Goal: Answer question/provide support: Share knowledge or assist other users

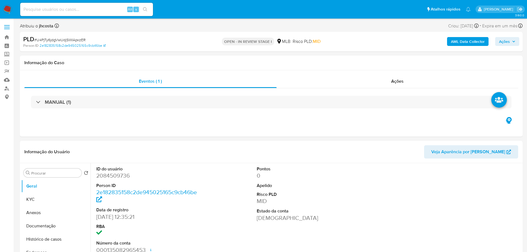
select select "10"
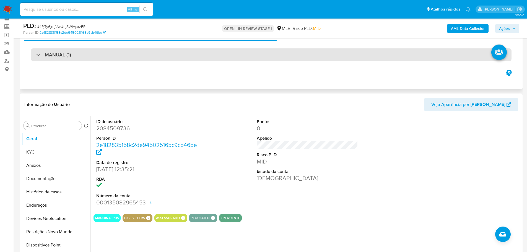
scroll to position [55, 0]
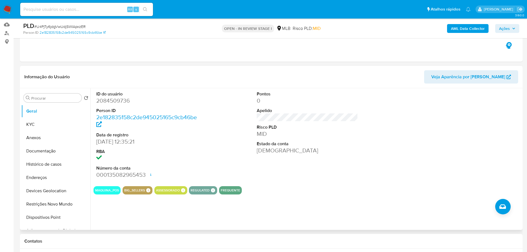
click at [201, 208] on div "ID do usuário 2084509736 Person ID 2e182835158c2de945025165c9cb46be Data de reg…" at bounding box center [305, 159] width 431 height 142
click at [234, 217] on div "ID do usuário 2084509736 Person ID 2e182835158c2de945025165c9cb46be Data de reg…" at bounding box center [305, 159] width 431 height 142
click at [59, 150] on button "Documentação" at bounding box center [53, 150] width 65 height 13
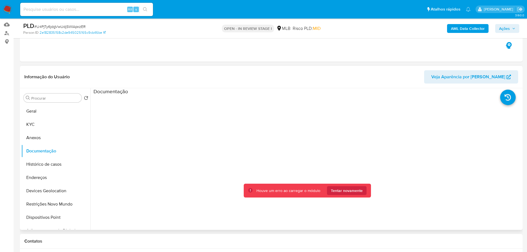
click at [340, 196] on div "Houve um erro ao carregar o módulo Tentar novamente" at bounding box center [307, 191] width 127 height 14
click at [343, 193] on span "Tentar novamente" at bounding box center [347, 190] width 32 height 9
click at [360, 187] on span "Tentar novamente" at bounding box center [347, 190] width 32 height 9
click at [357, 195] on button "Tentar novamente" at bounding box center [347, 190] width 40 height 9
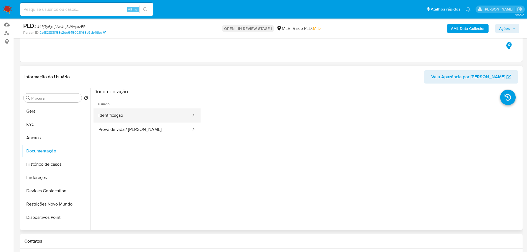
click at [178, 120] on button "Identificação" at bounding box center [142, 115] width 98 height 14
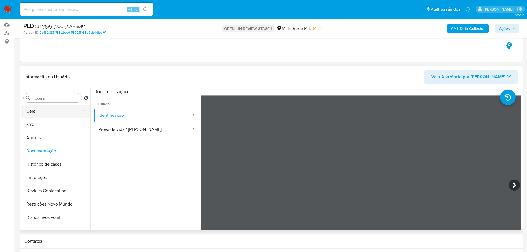
click at [58, 112] on button "Geral" at bounding box center [53, 111] width 65 height 13
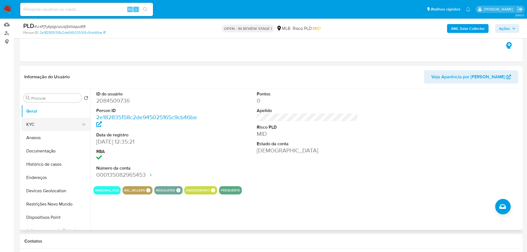
click at [47, 130] on button "KYC" at bounding box center [53, 124] width 65 height 13
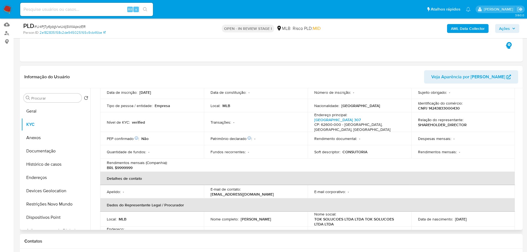
scroll to position [28, 0]
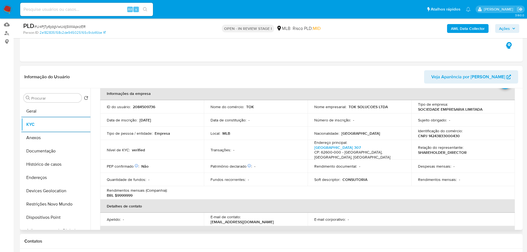
click at [431, 135] on p "CNPJ 14243833000430" at bounding box center [439, 135] width 42 height 5
copy p "14243833000430"
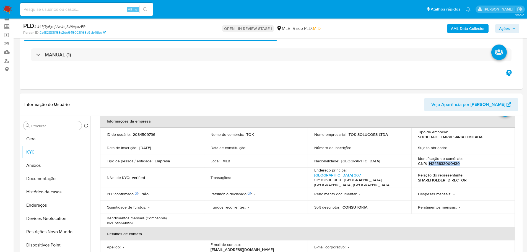
click at [512, 27] on icon "button" at bounding box center [513, 28] width 3 height 3
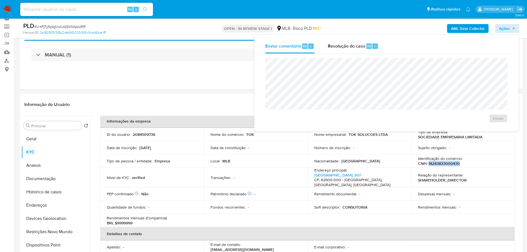
drag, startPoint x: 358, startPoint y: 41, endPoint x: 349, endPoint y: 54, distance: 15.9
click at [357, 41] on div "Resolução do caso Alt r" at bounding box center [353, 46] width 51 height 14
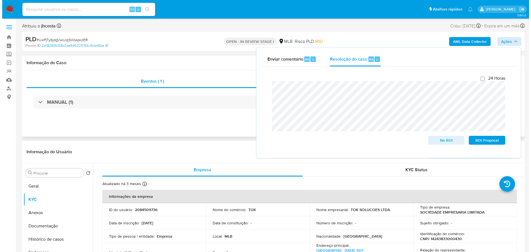
scroll to position [83, 0]
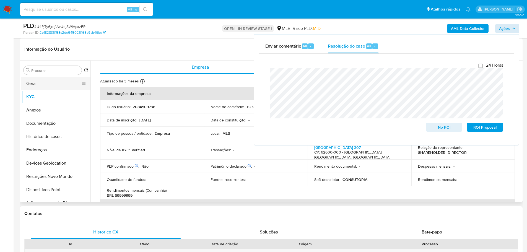
click at [38, 81] on button "Geral" at bounding box center [53, 83] width 65 height 13
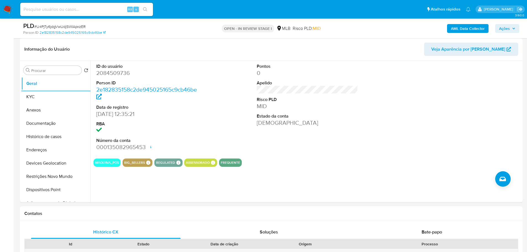
click at [508, 25] on span "Ações" at bounding box center [504, 28] width 11 height 9
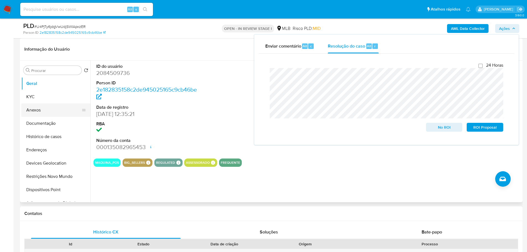
click at [40, 109] on button "Anexos" at bounding box center [53, 109] width 65 height 13
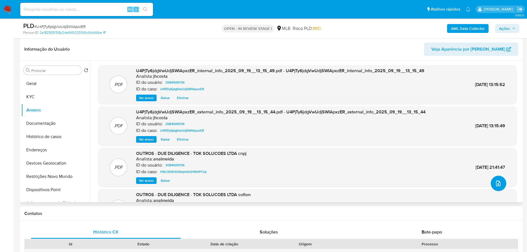
click at [496, 184] on icon "upload-file" at bounding box center [498, 183] width 7 height 7
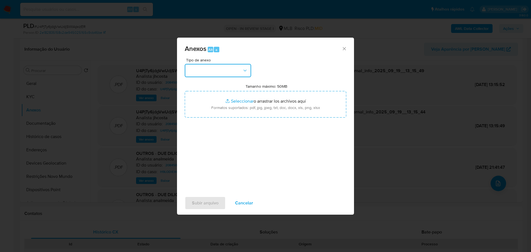
click at [235, 74] on button "button" at bounding box center [218, 70] width 66 height 13
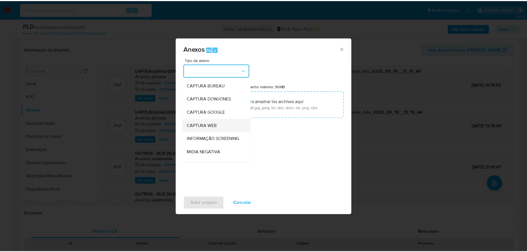
scroll to position [55, 0]
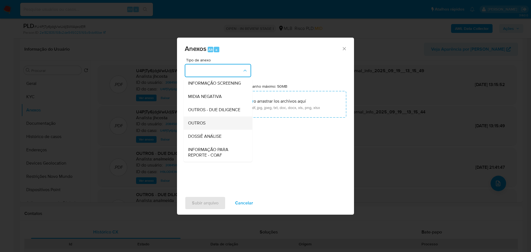
click at [206, 130] on div "OUTROS" at bounding box center [216, 122] width 56 height 13
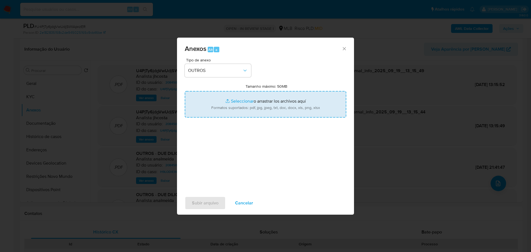
click at [255, 102] on input "Tamanho máximo: 50MB Seleccionar archivos" at bounding box center [265, 104] width 161 height 27
type input "C:\fakepath\Mulan 2084509736_2025_09_19_11_32_42.xlsx"
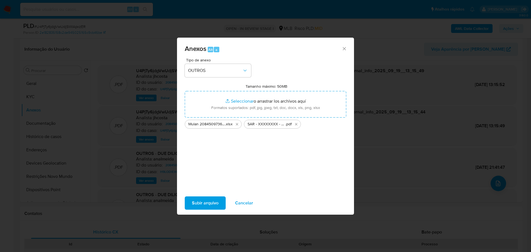
click at [213, 204] on span "Subir arquivo" at bounding box center [205, 203] width 27 height 12
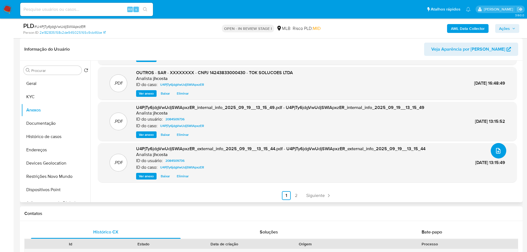
scroll to position [33, 0]
click at [43, 138] on button "Histórico de casos" at bounding box center [53, 136] width 65 height 13
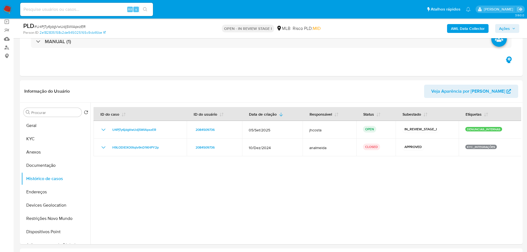
scroll to position [0, 0]
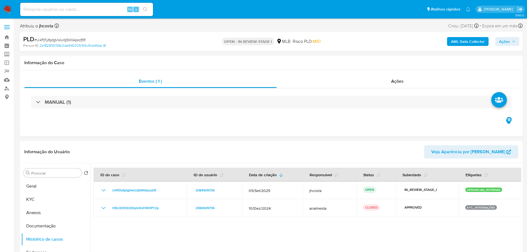
drag, startPoint x: 511, startPoint y: 42, endPoint x: 503, endPoint y: 46, distance: 9.2
click at [511, 42] on span "Ações" at bounding box center [507, 42] width 16 height 8
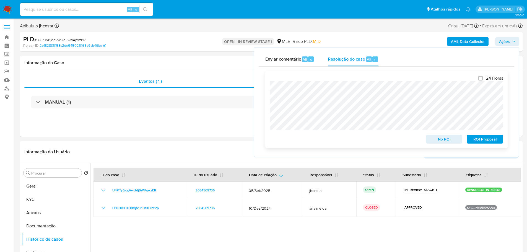
click at [486, 142] on span "ROI Proposal" at bounding box center [484, 139] width 29 height 8
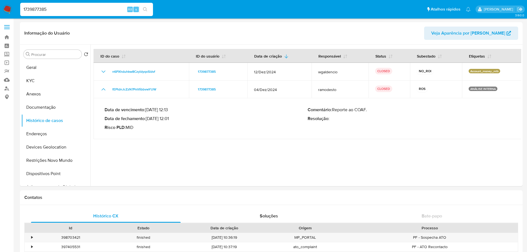
select select "10"
click at [61, 9] on input "1739877385" at bounding box center [86, 9] width 133 height 7
type input "EwwnzwJZr4zZClVOIhFJSTHQ"
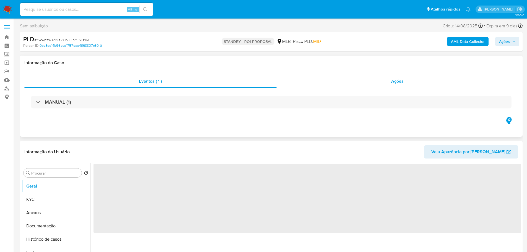
click at [403, 82] on span "Ações" at bounding box center [397, 81] width 12 height 6
select select "10"
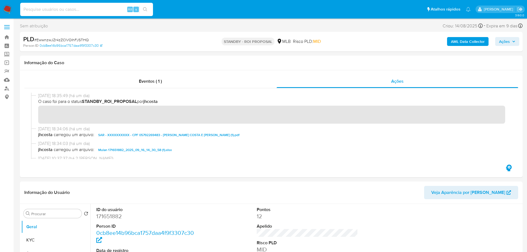
click at [92, 12] on input at bounding box center [86, 9] width 133 height 7
paste input "29FaxYwh0csHygTukLGctD83"
type input "29FaxYwh0csHygTukLGctD83"
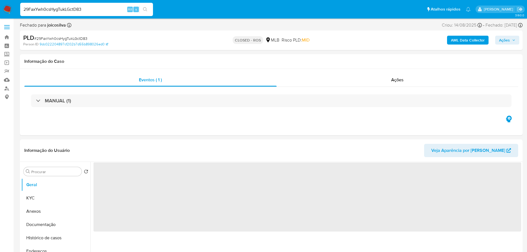
select select "10"
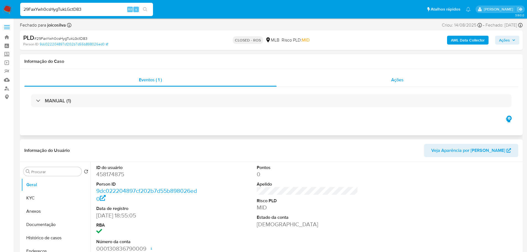
click at [395, 80] on span "Ações" at bounding box center [397, 80] width 12 height 6
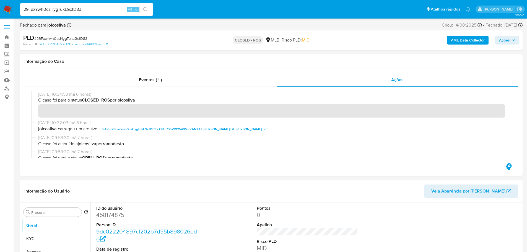
click at [89, 12] on input "29FaxYwh0csHygTukLGctD83" at bounding box center [86, 9] width 133 height 7
paste input "3uqsSV3bJ7ZPOLtZ6QA04gnZ"
type input "3uqsSV3bJ7ZPOLtZ6QA04gnZ"
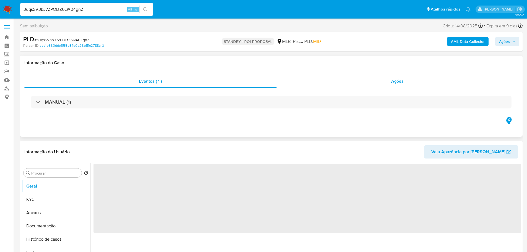
select select "10"
click at [396, 84] on span "Ações" at bounding box center [397, 81] width 12 height 6
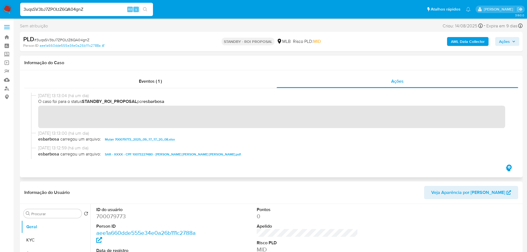
click at [82, 138] on span "carregou um arquivo:" at bounding box center [80, 139] width 41 height 7
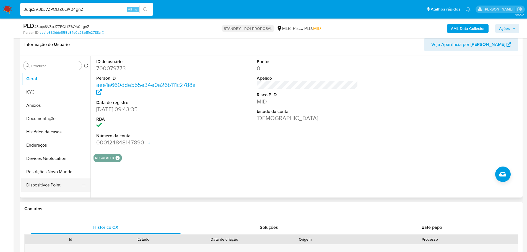
scroll to position [138, 0]
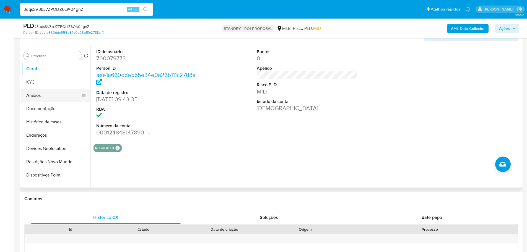
click at [47, 89] on button "Anexos" at bounding box center [53, 95] width 65 height 13
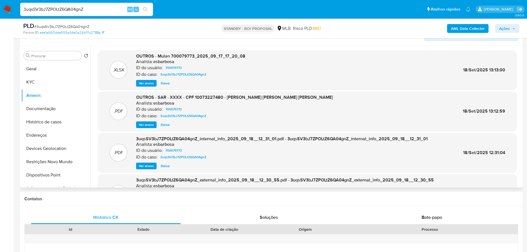
click at [148, 122] on span "Ver anexo" at bounding box center [146, 125] width 15 height 6
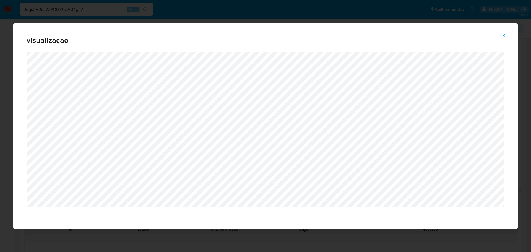
click at [505, 36] on icon "Attachment preview" at bounding box center [504, 35] width 2 height 2
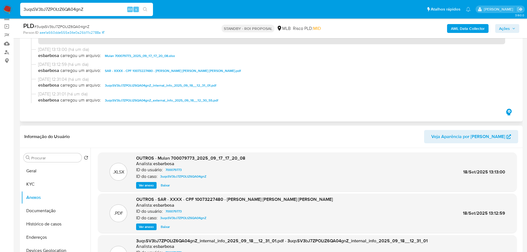
scroll to position [0, 0]
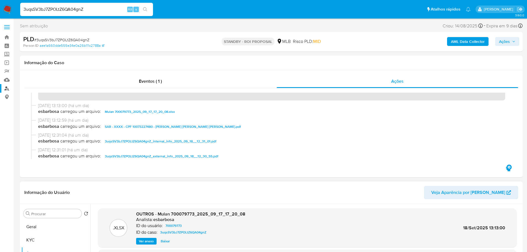
click at [9, 89] on link "Localizador de pessoas" at bounding box center [33, 88] width 66 height 9
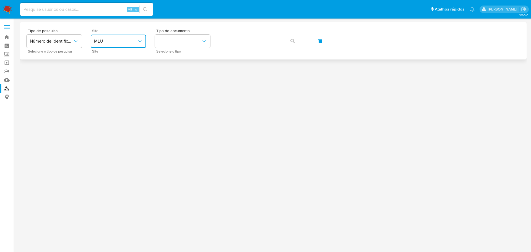
click at [125, 45] on button "MLU" at bounding box center [118, 41] width 55 height 13
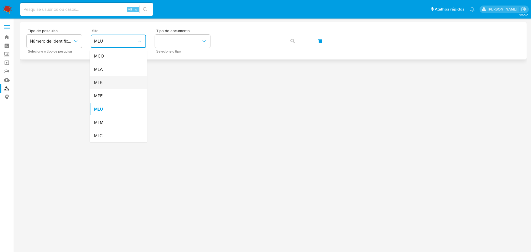
click at [120, 85] on div "MLB" at bounding box center [116, 82] width 45 height 13
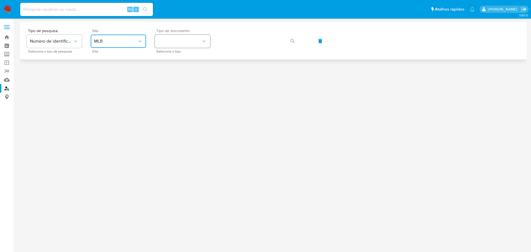
click at [200, 41] on button "identificationType" at bounding box center [182, 41] width 55 height 13
click at [189, 78] on div "CPF CPF" at bounding box center [180, 77] width 45 height 19
click at [292, 39] on icon "button" at bounding box center [292, 41] width 4 height 4
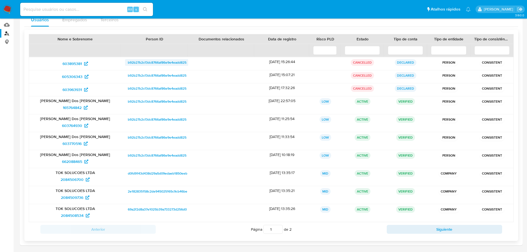
scroll to position [55, 0]
click at [72, 161] on span "662088465" at bounding box center [72, 161] width 20 height 9
click at [76, 160] on span "662088465" at bounding box center [72, 161] width 20 height 9
click at [77, 125] on span "603764930" at bounding box center [72, 125] width 20 height 9
click at [77, 105] on span "165764842" at bounding box center [72, 107] width 19 height 9
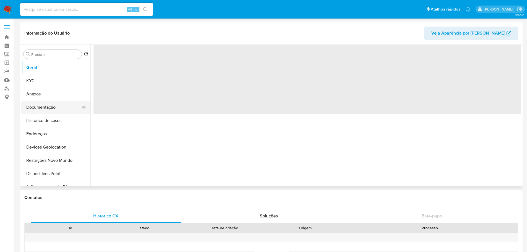
click at [51, 110] on button "Documentação" at bounding box center [53, 107] width 65 height 13
select select "10"
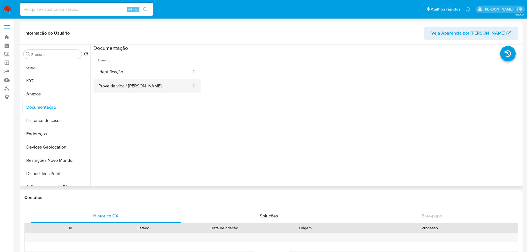
click at [161, 87] on button "Prova de vida / [PERSON_NAME]" at bounding box center [142, 86] width 98 height 14
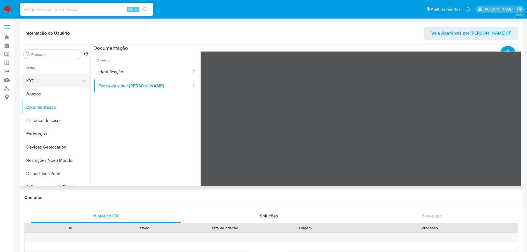
click at [56, 82] on button "KYC" at bounding box center [53, 80] width 65 height 13
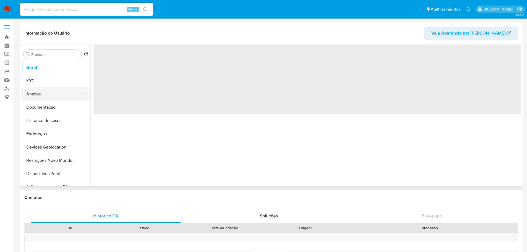
select select "10"
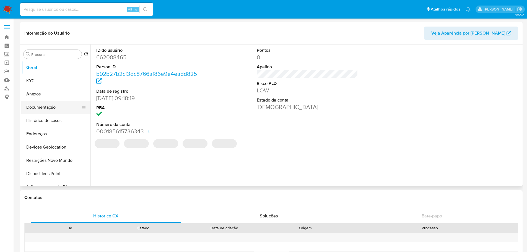
click at [55, 105] on button "Documentação" at bounding box center [53, 107] width 65 height 13
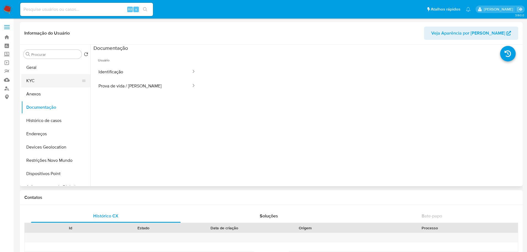
click at [62, 81] on button "KYC" at bounding box center [53, 80] width 65 height 13
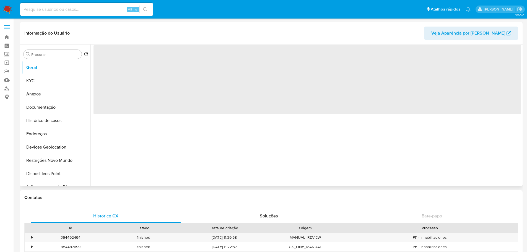
select select "10"
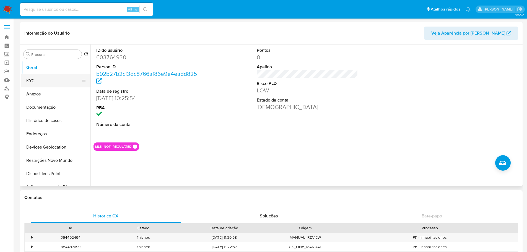
click at [43, 79] on button "KYC" at bounding box center [53, 80] width 65 height 13
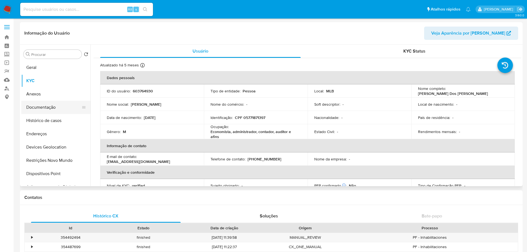
click at [41, 109] on button "Documentação" at bounding box center [53, 107] width 65 height 13
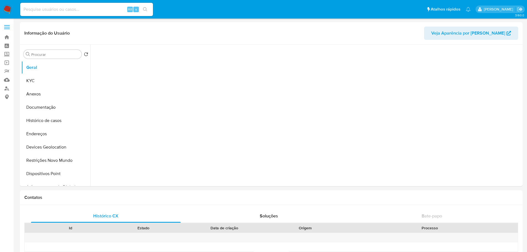
select select "10"
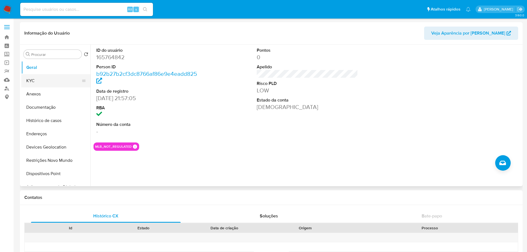
click at [42, 82] on button "KYC" at bounding box center [53, 80] width 65 height 13
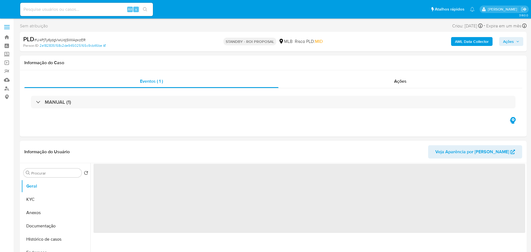
select select "10"
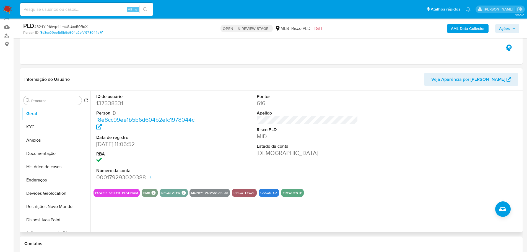
scroll to position [83, 0]
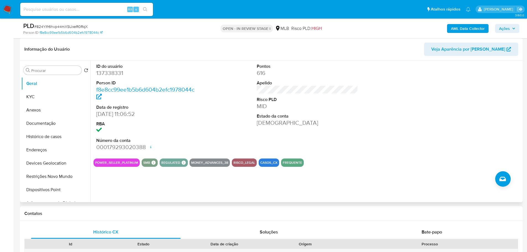
click at [111, 74] on dd "137338331" at bounding box center [146, 73] width 101 height 8
copy dd "137338331"
click at [109, 71] on dd "137338331" at bounding box center [146, 73] width 101 height 8
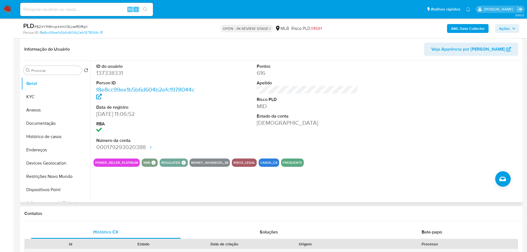
click at [217, 112] on div "ID do usuário 137338331 Person ID f8e8cc99ee1b5b6d604b2efc1978044c Data de regi…" at bounding box center [307, 107] width 428 height 93
click at [44, 96] on button "KYC" at bounding box center [53, 96] width 65 height 13
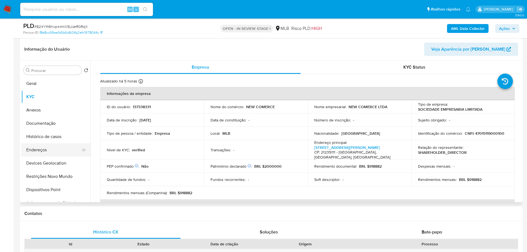
click at [42, 145] on button "Endereços" at bounding box center [53, 149] width 65 height 13
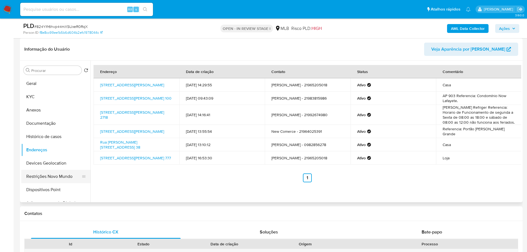
click at [56, 170] on button "Restrições Novo Mundo" at bounding box center [53, 176] width 65 height 13
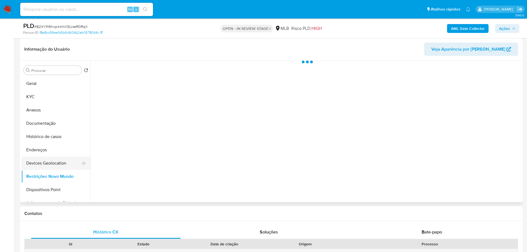
click at [56, 161] on button "Devices Geolocation" at bounding box center [53, 163] width 65 height 13
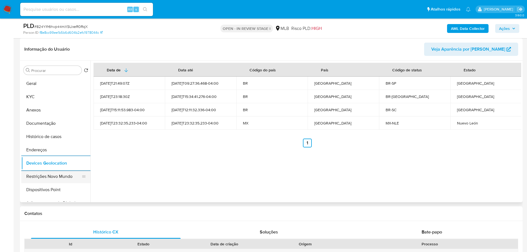
click at [50, 179] on button "Restrições Novo Mundo" at bounding box center [53, 176] width 65 height 13
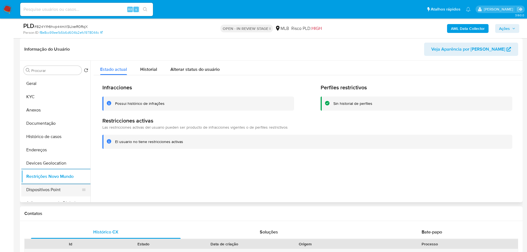
click at [47, 191] on button "Dispositivos Point" at bounding box center [53, 189] width 65 height 13
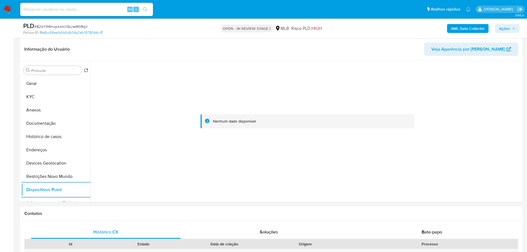
click at [476, 28] on b "AML Data Collector" at bounding box center [468, 28] width 34 height 9
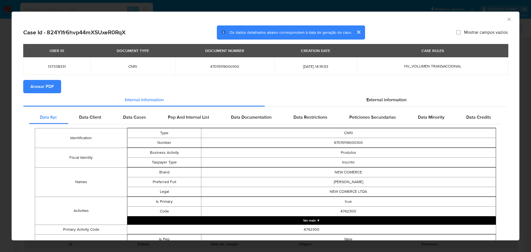
click at [33, 83] on span "Anexar PDF" at bounding box center [42, 86] width 24 height 12
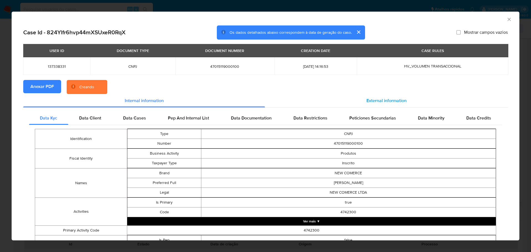
click at [392, 103] on span "External information" at bounding box center [386, 100] width 40 height 6
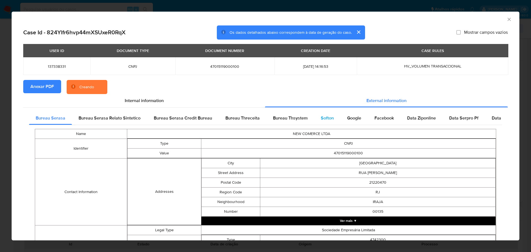
click at [316, 119] on div "Softon" at bounding box center [327, 117] width 26 height 13
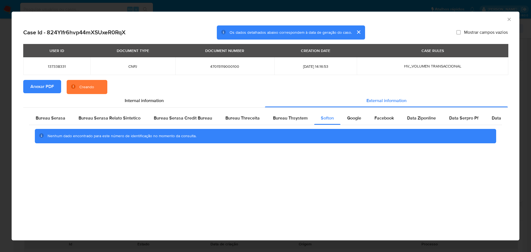
click at [505, 20] on div "AML Data Collector" at bounding box center [260, 18] width 491 height 6
drag, startPoint x: 506, startPoint y: 21, endPoint x: 509, endPoint y: 20, distance: 3.1
click at [509, 20] on div "AML Data Collector" at bounding box center [266, 19] width 508 height 14
click at [509, 20] on icon "Fechar a janela" at bounding box center [509, 20] width 6 height 6
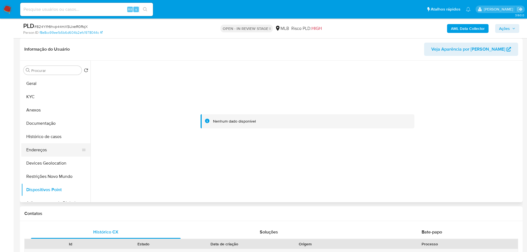
click at [68, 150] on button "Endereços" at bounding box center [53, 149] width 65 height 13
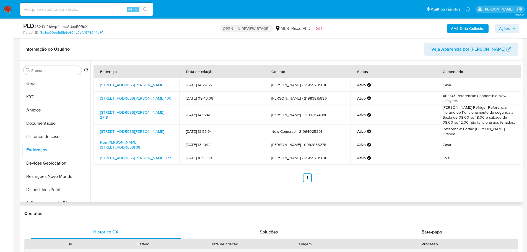
drag, startPoint x: 99, startPoint y: 80, endPoint x: 157, endPoint y: 86, distance: 58.7
click at [157, 86] on td "Rua Justo Jansen Ferreira 51, Rio De Janeiro, Rio De Janeiro, 21931280, Brasil …" at bounding box center [136, 84] width 86 height 13
copy link "Rua Justo Jansen Ferreira 51, Rio De Janeiro, Rio De Janeiro, 21931280"
click at [153, 86] on link "Rua Justo Jansen Ferreira 51, Rio De Janeiro, Rio De Janeiro, 21931280, Brasil …" at bounding box center [132, 85] width 64 height 6
click at [45, 95] on button "KYC" at bounding box center [53, 96] width 65 height 13
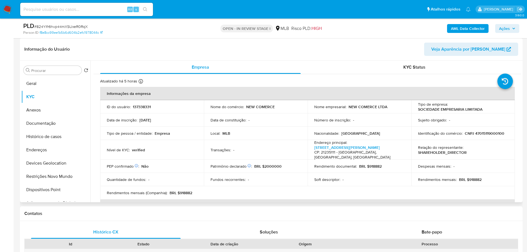
click at [274, 164] on p "BRL $2000000" at bounding box center [267, 166] width 27 height 5
click at [482, 132] on p "CNPJ 47015119000100" at bounding box center [485, 133] width 40 height 5
copy p "47015119000100"
click at [488, 133] on p "CNPJ 47015119000100" at bounding box center [485, 133] width 40 height 5
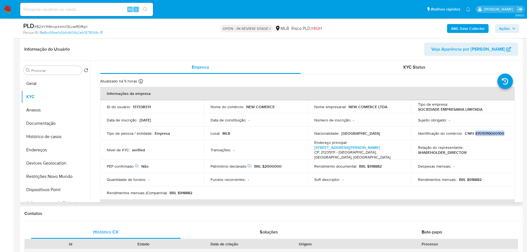
click at [488, 133] on p "CNPJ 47015119000100" at bounding box center [485, 133] width 40 height 5
copy p "47015119000100"
click at [483, 133] on p "CNPJ 47015119000100" at bounding box center [485, 133] width 40 height 5
copy p "47015119000100"
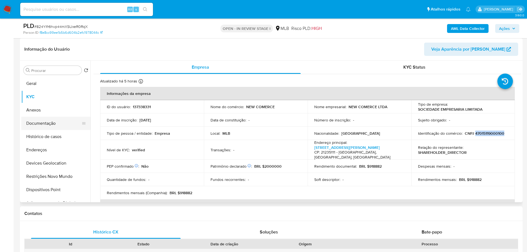
click at [47, 126] on button "Documentação" at bounding box center [53, 123] width 65 height 13
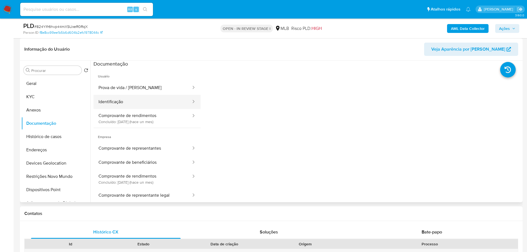
click at [139, 102] on button "Identificação" at bounding box center [142, 102] width 98 height 14
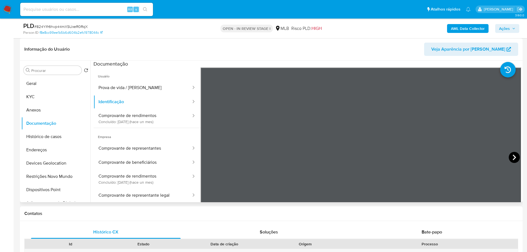
click at [512, 156] on icon at bounding box center [513, 158] width 3 height 6
click at [28, 99] on button "KYC" at bounding box center [53, 96] width 65 height 13
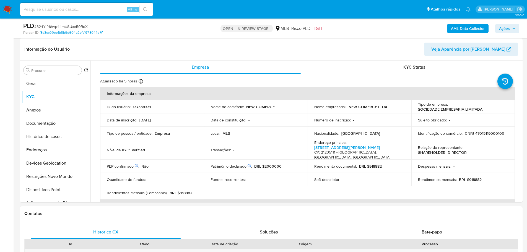
click at [485, 133] on p "CNPJ 47015119000100" at bounding box center [485, 133] width 40 height 5
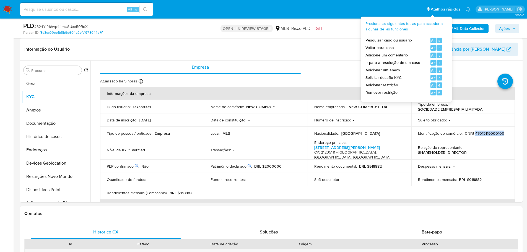
copy p "47015119000100"
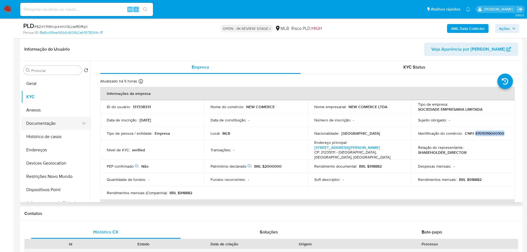
click at [45, 125] on button "Documentação" at bounding box center [53, 123] width 65 height 13
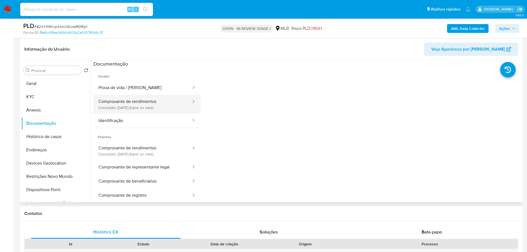
click at [181, 105] on button "Comprovante de rendimentos Concluído: 21/08/2025 (hace un mes)" at bounding box center [142, 104] width 98 height 19
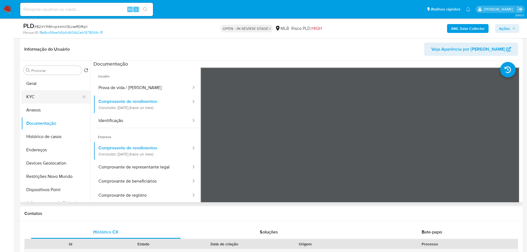
click at [56, 96] on button "KYC" at bounding box center [53, 96] width 65 height 13
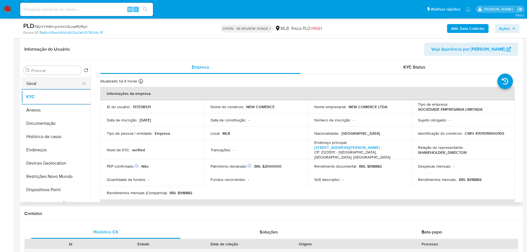
click at [46, 84] on button "Geral" at bounding box center [53, 83] width 65 height 13
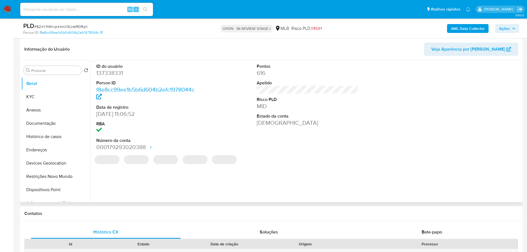
click at [166, 186] on div "ID do usuário 137338331 Person ID f8e8cc99ee1b5b6d604b2efc1978044c Data de regi…" at bounding box center [305, 132] width 431 height 142
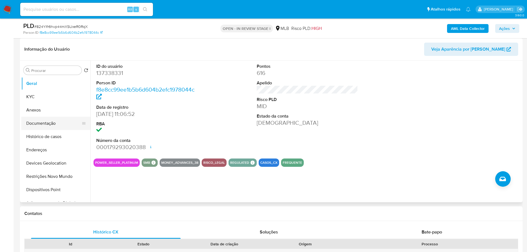
click at [58, 121] on button "Documentação" at bounding box center [53, 123] width 65 height 13
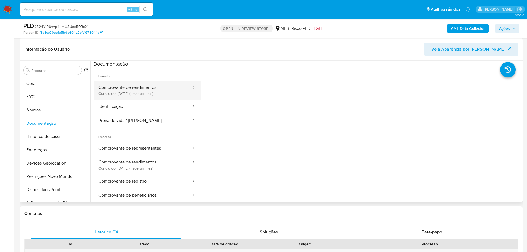
click at [164, 88] on button "Comprovante de rendimentos Concluído: 21/08/2025 (hace un mes)" at bounding box center [142, 90] width 98 height 19
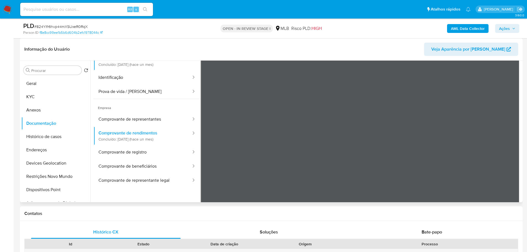
scroll to position [48, 0]
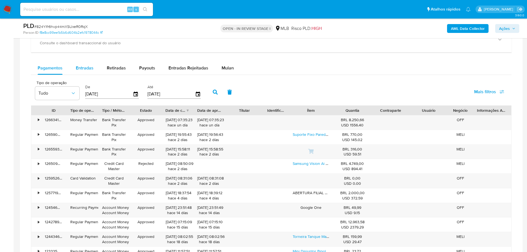
click at [94, 67] on button "Entradas" at bounding box center [84, 67] width 31 height 13
select select "10"
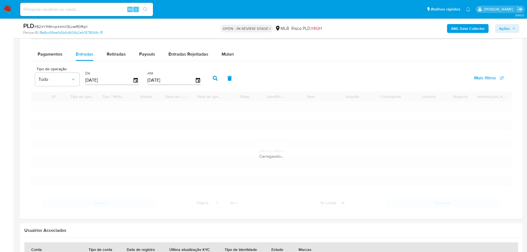
scroll to position [470, 0]
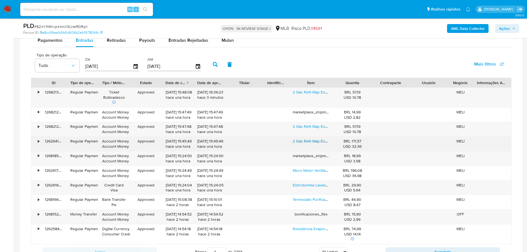
click at [320, 142] on link "2 Gás Refil Map Eos Profissional Para Maçaricos Com 400g" at bounding box center [343, 141] width 101 height 6
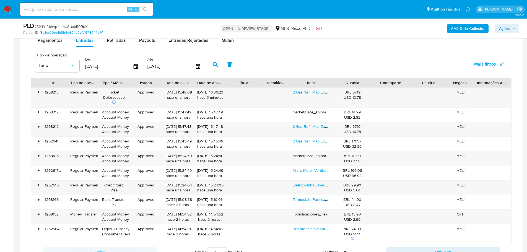
click at [502, 29] on span "Ações" at bounding box center [504, 28] width 11 height 9
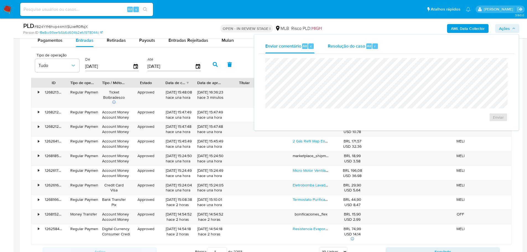
click at [360, 49] on div "Resolução do caso Alt r" at bounding box center [353, 46] width 51 height 14
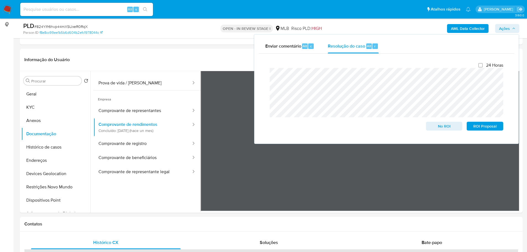
scroll to position [55, 0]
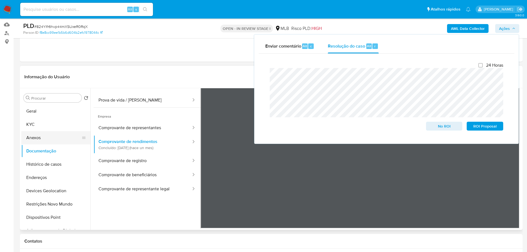
click at [46, 138] on button "Anexos" at bounding box center [53, 137] width 65 height 13
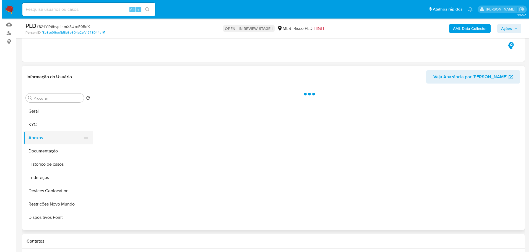
scroll to position [0, 0]
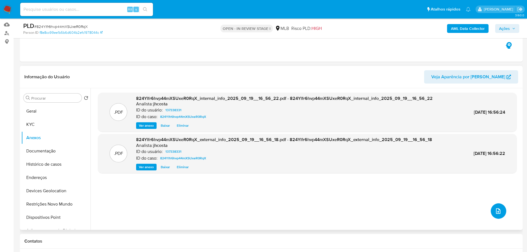
click at [496, 207] on button "upload-file" at bounding box center [498, 210] width 15 height 15
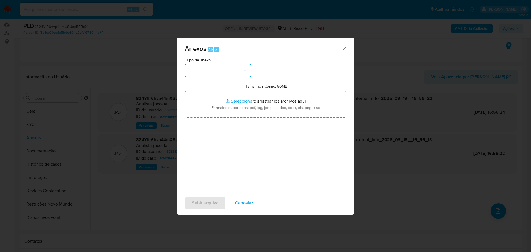
click at [241, 74] on button "button" at bounding box center [218, 70] width 66 height 13
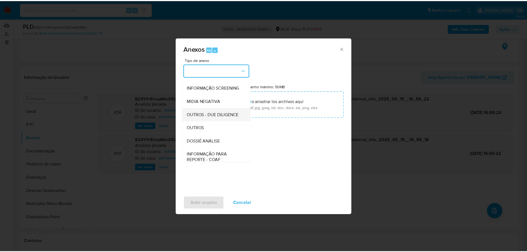
scroll to position [55, 0]
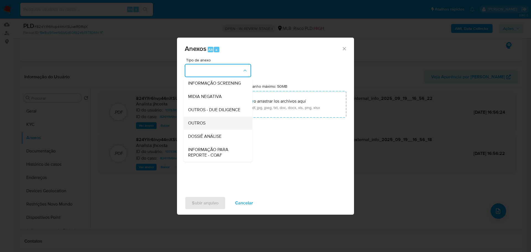
click at [209, 130] on div "OUTROS" at bounding box center [216, 122] width 56 height 13
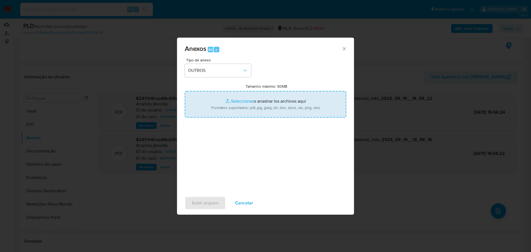
click at [253, 114] on input "Tamanho máximo: 50MB Seleccionar archivos" at bounding box center [265, 104] width 161 height 27
type input "C:\fakepath\Mulan 137338331_2025_09_18_18_02_50.xlsx"
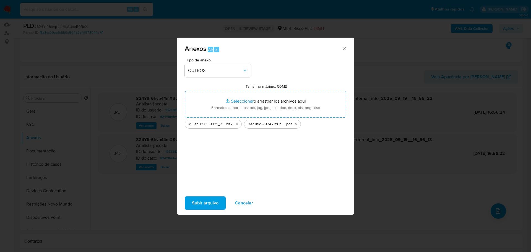
click at [203, 202] on span "Subir arquivo" at bounding box center [205, 203] width 27 height 12
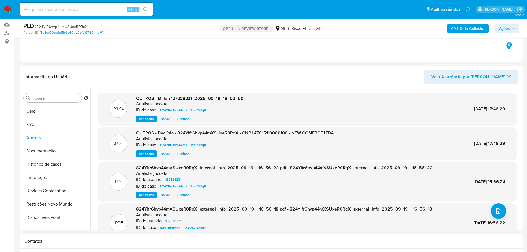
click at [505, 25] on span "Ações" at bounding box center [504, 28] width 11 height 9
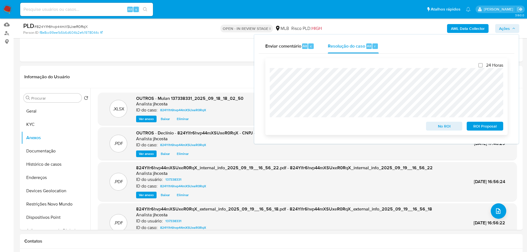
click at [444, 129] on span "No ROI" at bounding box center [444, 126] width 29 height 8
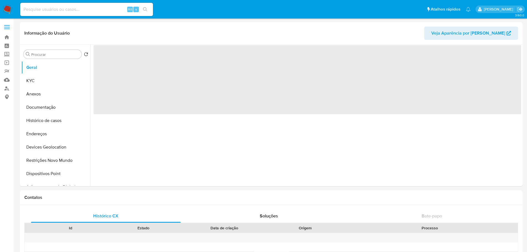
select select "10"
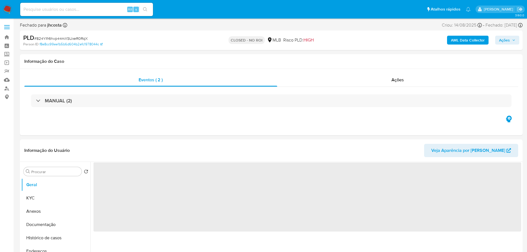
select select "10"
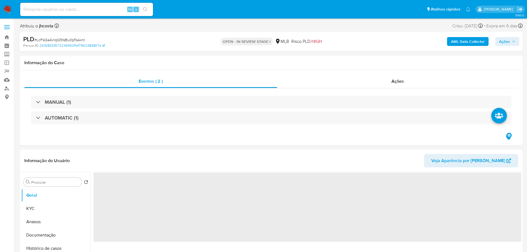
select select "10"
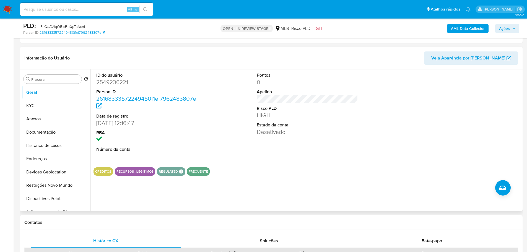
scroll to position [111, 0]
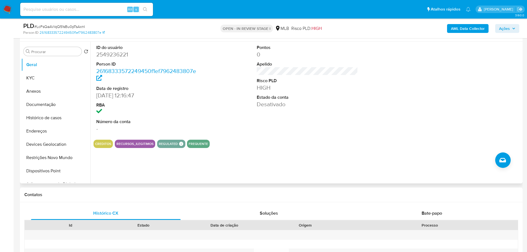
click at [119, 52] on dd "2549236221" at bounding box center [146, 55] width 101 height 8
copy dd "2549236221"
click at [223, 116] on div "ID do usuário 2549236221 Person ID 26168333572249450f1ef7962483807e Data de reg…" at bounding box center [307, 88] width 428 height 93
click at [43, 71] on button "Geral" at bounding box center [53, 64] width 65 height 13
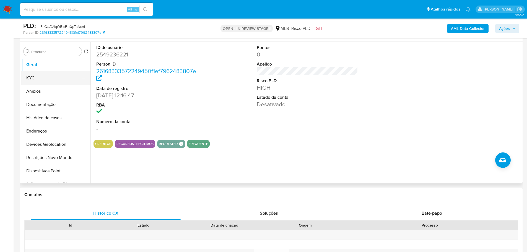
click at [63, 79] on button "KYC" at bounding box center [53, 77] width 65 height 13
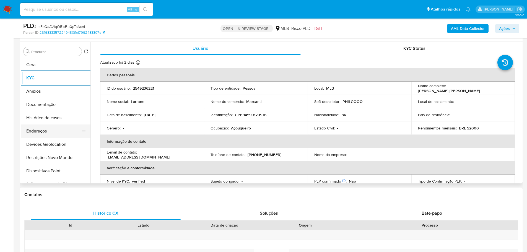
click at [28, 128] on button "Endereços" at bounding box center [53, 130] width 65 height 13
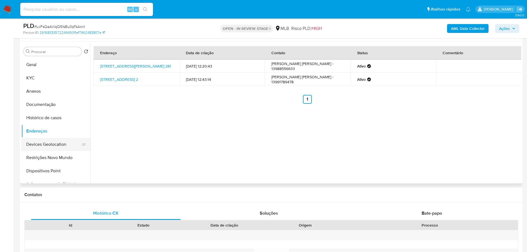
click at [51, 147] on button "Devices Geolocation" at bounding box center [53, 144] width 65 height 13
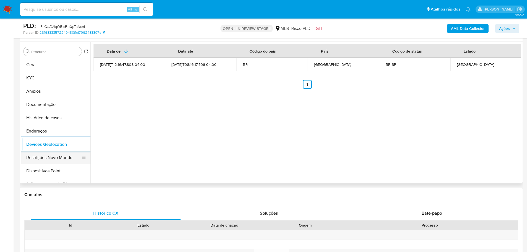
click at [63, 156] on button "Restrições Novo Mundo" at bounding box center [53, 157] width 65 height 13
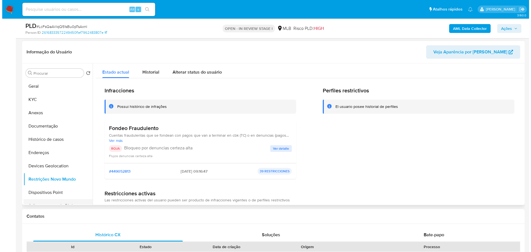
scroll to position [83, 0]
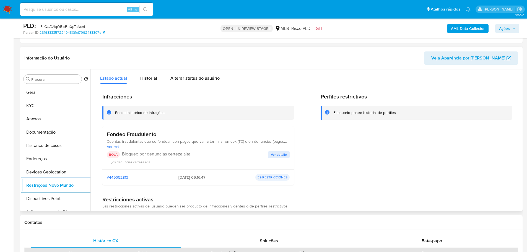
click at [272, 157] on span "Ver detalle" at bounding box center [279, 155] width 16 height 6
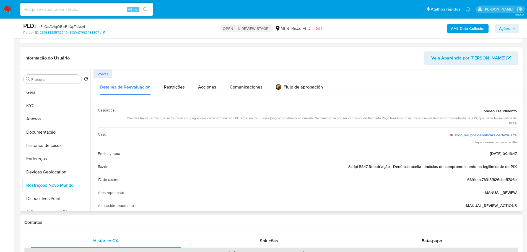
click at [395, 169] on div "Razón Script 5847 Repatriação - Denúncia aceita - Indícios de comprometimento n…" at bounding box center [307, 166] width 419 height 13
click at [375, 167] on span "Script 5847 Repatriação - Denúncia aceita - Indícios de comprometimento na legi…" at bounding box center [432, 167] width 168 height 6
click at [63, 198] on button "Dispositivos Point" at bounding box center [53, 198] width 65 height 13
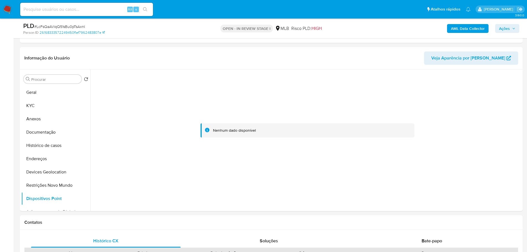
click at [460, 28] on b "AML Data Collector" at bounding box center [468, 28] width 34 height 9
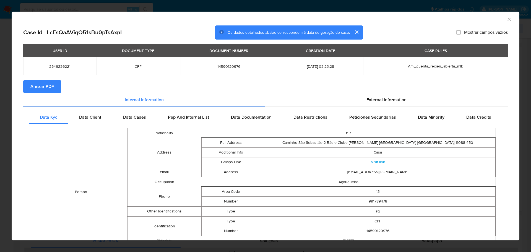
click at [43, 87] on span "Anexar PDF" at bounding box center [42, 86] width 24 height 12
click at [398, 101] on span "External information" at bounding box center [386, 100] width 40 height 6
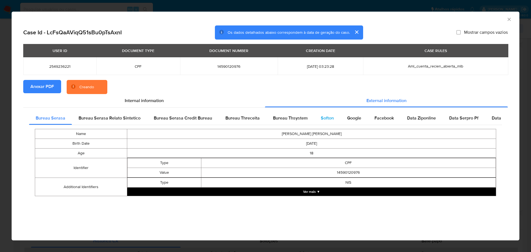
click at [328, 116] on span "Softon" at bounding box center [327, 118] width 13 height 6
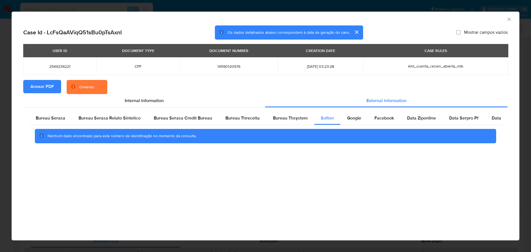
click at [506, 19] on icon "Fechar a janela" at bounding box center [509, 20] width 6 height 6
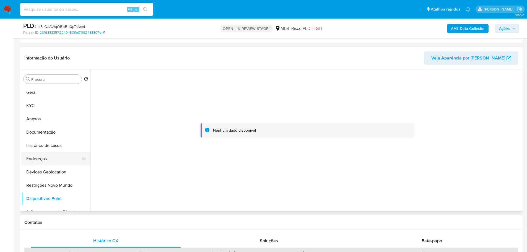
click at [55, 159] on button "Endereços" at bounding box center [53, 158] width 65 height 13
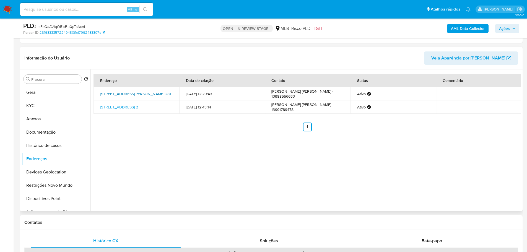
drag, startPoint x: 97, startPoint y: 90, endPoint x: 150, endPoint y: 97, distance: 52.6
click at [150, 97] on td "Rua Professor Lovely Plauchut 281, São Vicente, São Paulo, 11335300, Brasil 281" at bounding box center [136, 93] width 86 height 13
copy link "Rua Professor Lovely Plauchut 281, São Vicente, São Paulo, 11335300"
click at [147, 97] on link "Rua Professor Lovely Plauchut 281, São Vicente, São Paulo, 11335300, Brasil 281" at bounding box center [135, 94] width 71 height 6
click at [24, 102] on button "KYC" at bounding box center [53, 105] width 65 height 13
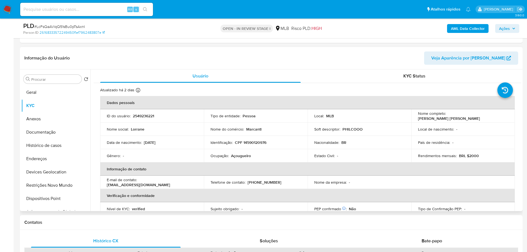
click at [257, 143] on p "CPF 14590120976" at bounding box center [251, 142] width 32 height 5
copy p "14590120976"
click at [61, 135] on button "Documentação" at bounding box center [53, 132] width 65 height 13
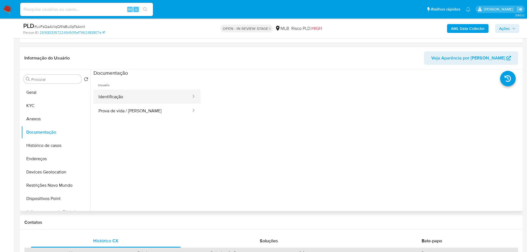
click at [147, 93] on button "Identificação" at bounding box center [142, 97] width 98 height 14
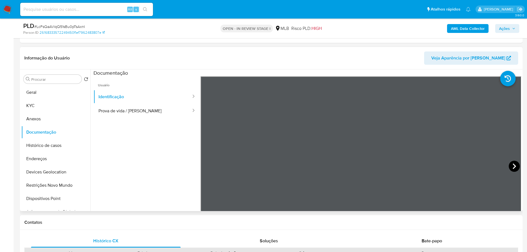
click at [514, 164] on icon at bounding box center [514, 166] width 11 height 11
click at [38, 110] on button "KYC" at bounding box center [53, 105] width 65 height 13
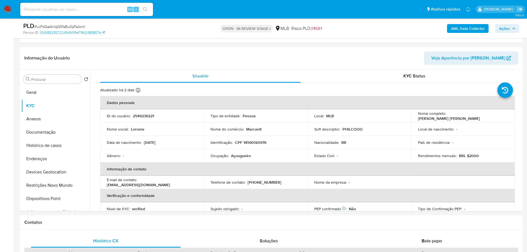
click at [249, 142] on p "CPF 14590120976" at bounding box center [251, 142] width 32 height 5
copy p "14590120976"
drag, startPoint x: 446, startPoint y: 116, endPoint x: 498, endPoint y: 116, distance: 52.8
click at [498, 116] on div "Nome completo : Lorrane Ferrer Hermenegildo" at bounding box center [463, 116] width 90 height 10
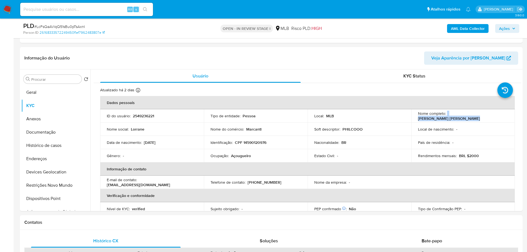
copy div "Lorrane Ferrer Hermenegildo"
click at [59, 134] on button "Documentação" at bounding box center [53, 132] width 65 height 13
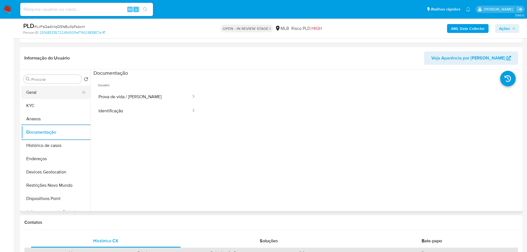
click at [36, 94] on button "Geral" at bounding box center [53, 92] width 65 height 13
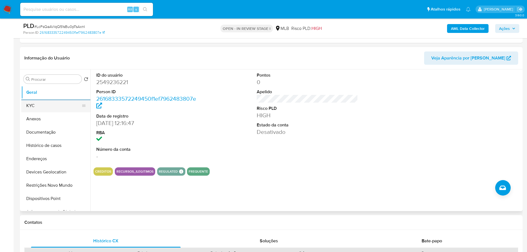
click at [42, 107] on button "KYC" at bounding box center [53, 105] width 65 height 13
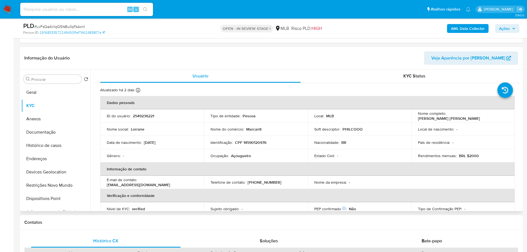
click at [250, 159] on td "Ocupação : Açougueiro" at bounding box center [256, 155] width 104 height 13
click at [249, 158] on p "Açougueiro" at bounding box center [241, 155] width 20 height 5
copy p "Açougueiro"
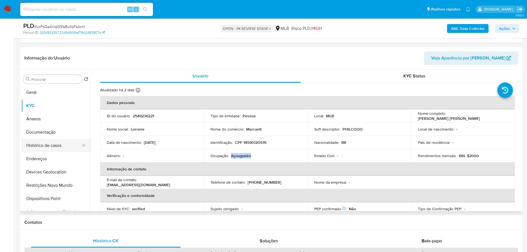
click at [60, 145] on button "Histórico de casos" at bounding box center [53, 145] width 65 height 13
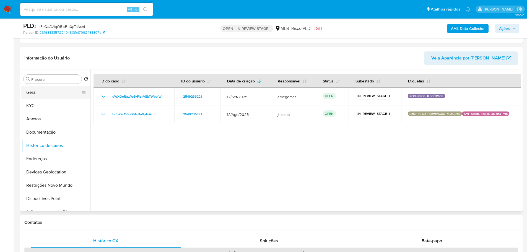
click at [41, 94] on button "Geral" at bounding box center [53, 92] width 65 height 13
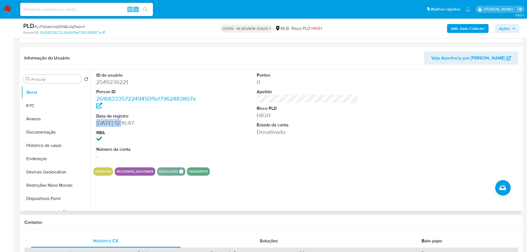
drag, startPoint x: 122, startPoint y: 121, endPoint x: 97, endPoint y: 126, distance: 25.8
click at [97, 126] on dd "11/07/2025 12:16:47" at bounding box center [146, 123] width 101 height 8
copy dd "11/07/2025"
click at [502, 27] on span "Ações" at bounding box center [504, 28] width 11 height 9
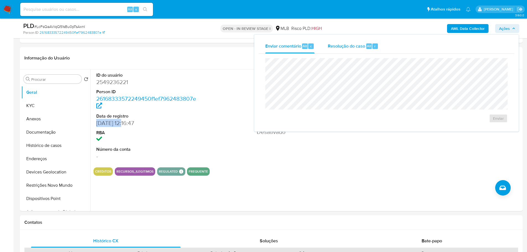
click at [358, 50] on div "Resolução do caso Alt r" at bounding box center [353, 46] width 51 height 14
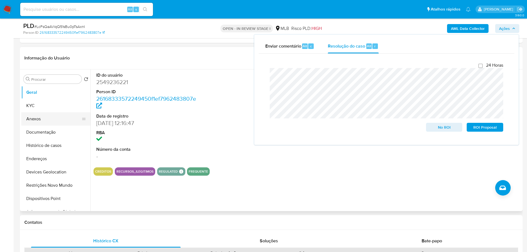
click at [40, 121] on button "Anexos" at bounding box center [53, 118] width 65 height 13
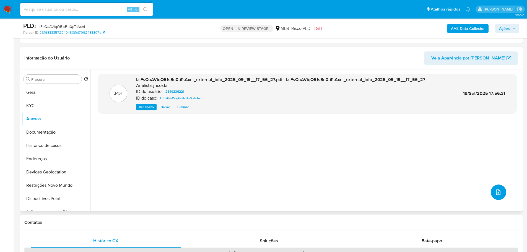
click at [499, 191] on icon "upload-file" at bounding box center [498, 192] width 7 height 7
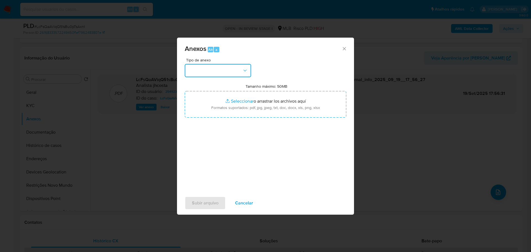
click at [241, 73] on button "button" at bounding box center [218, 70] width 66 height 13
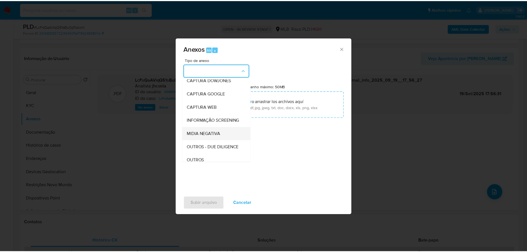
scroll to position [28, 0]
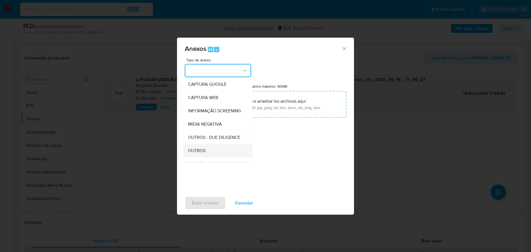
click at [207, 157] on div "OUTROS" at bounding box center [216, 150] width 56 height 13
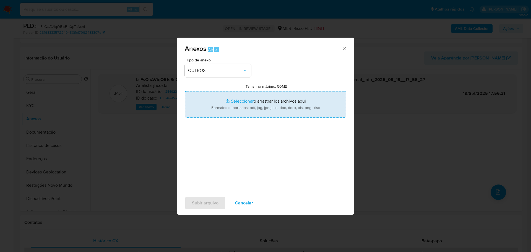
click at [275, 106] on input "Tamanho máximo: 50MB Seleccionar archivos" at bounding box center [265, 104] width 161 height 27
type input "C:\fakepath\Mulan 2549236221_2025_09_18_18_23_49.xlsx"
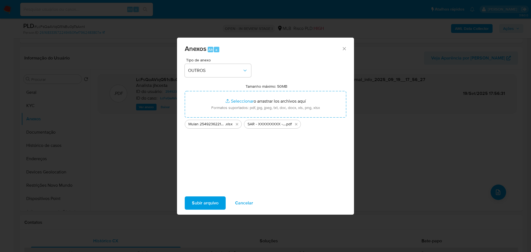
click at [204, 201] on span "Subir arquivo" at bounding box center [205, 203] width 27 height 12
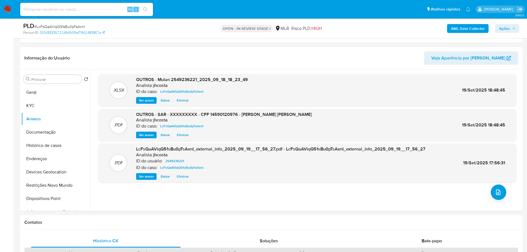
click at [514, 26] on span "Ações" at bounding box center [507, 29] width 16 height 8
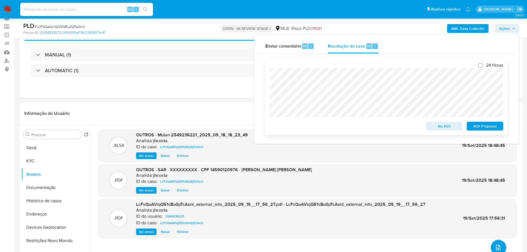
scroll to position [0, 0]
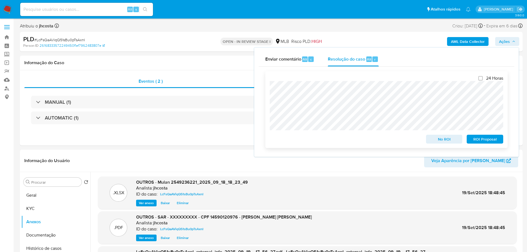
click at [490, 141] on span "ROI Proposal" at bounding box center [484, 139] width 29 height 8
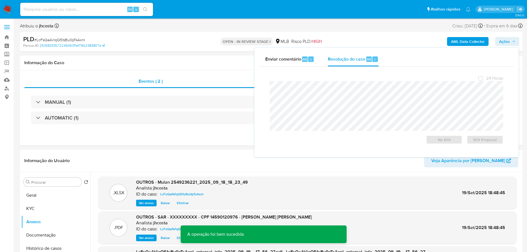
click at [58, 41] on span "# LcFsQaAViqQ51sBu0pTsAxnI" at bounding box center [59, 40] width 51 height 6
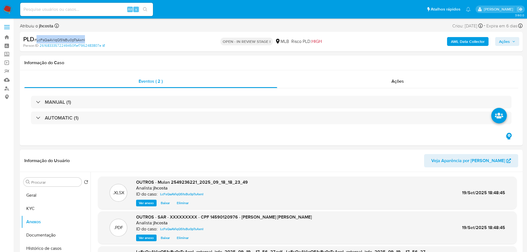
copy span "LcFsQaAViqQ51sBu0pTsAxnI"
click at [499, 41] on span "Ações" at bounding box center [504, 41] width 11 height 9
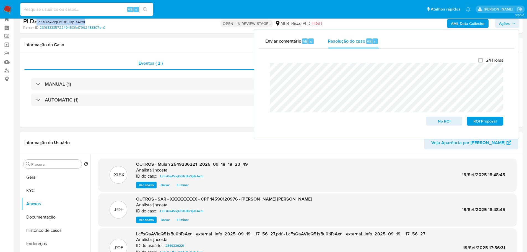
scroll to position [28, 0]
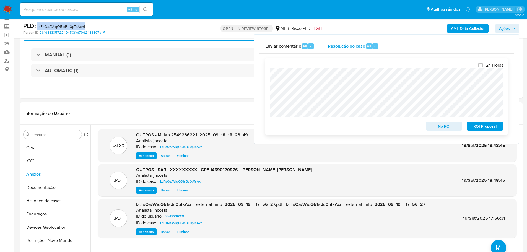
click at [484, 129] on span "ROI Proposal" at bounding box center [484, 126] width 29 height 8
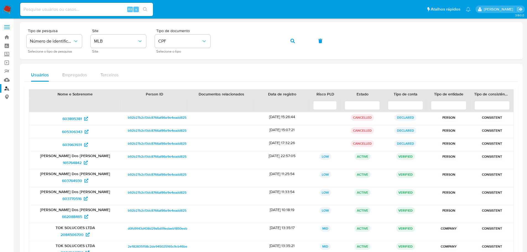
scroll to position [55, 0]
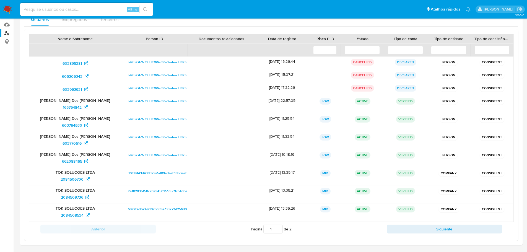
click at [60, 15] on div "Alt s" at bounding box center [86, 9] width 133 height 13
click at [56, 11] on input at bounding box center [86, 9] width 133 height 7
paste input "1909213951"
type input "1909213951"
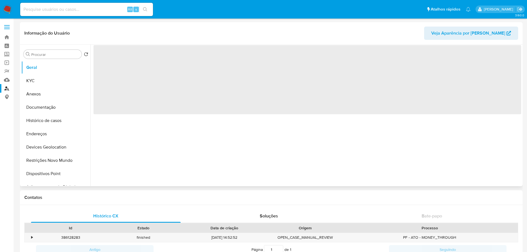
select select "10"
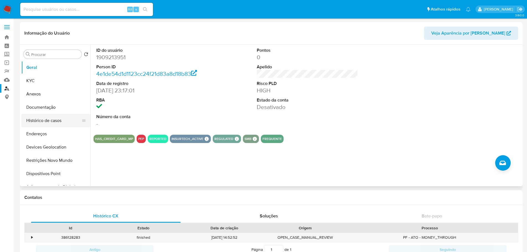
click at [57, 119] on button "Histórico de casos" at bounding box center [53, 120] width 65 height 13
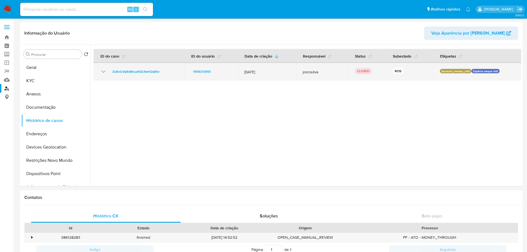
click at [101, 72] on icon "Mostrar/Ocultar" at bounding box center [103, 71] width 7 height 7
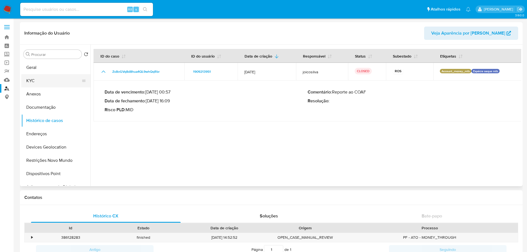
click at [38, 79] on button "KYC" at bounding box center [53, 80] width 65 height 13
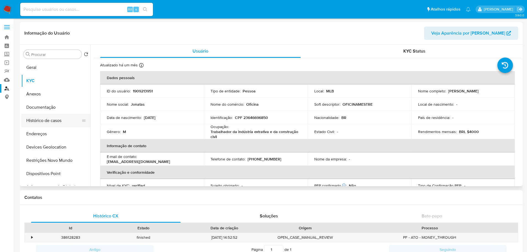
click at [47, 122] on button "Histórico de casos" at bounding box center [53, 120] width 65 height 13
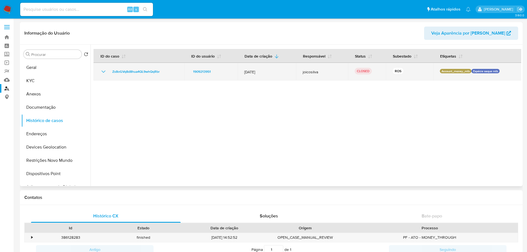
click at [102, 73] on icon "Mostrar/Ocultar" at bounding box center [103, 71] width 7 height 7
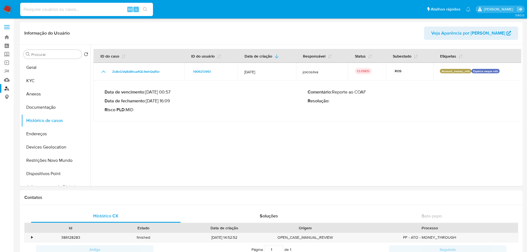
click at [87, 12] on input at bounding box center [86, 9] width 133 height 7
paste input "1551359661"
type input "1551359661"
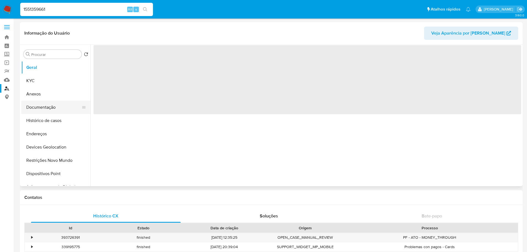
select select "10"
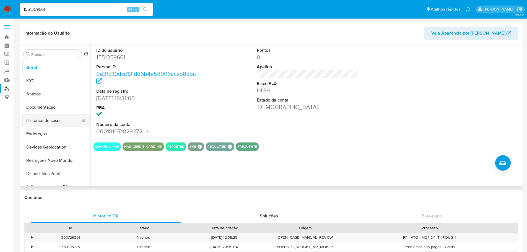
click at [59, 121] on button "Histórico de casos" at bounding box center [53, 120] width 65 height 13
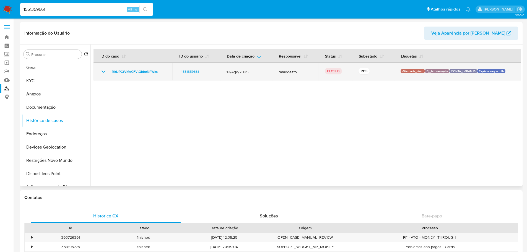
click at [105, 70] on icon "Mostrar/Ocultar" at bounding box center [103, 71] width 7 height 7
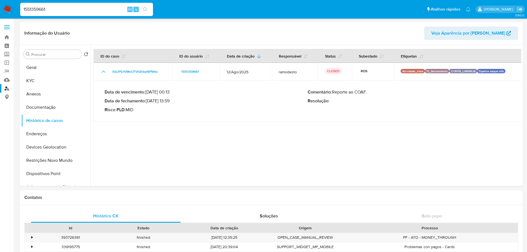
click at [55, 10] on input "1551359661" at bounding box center [86, 9] width 133 height 7
paste input "2248405699"
type input "2248405699"
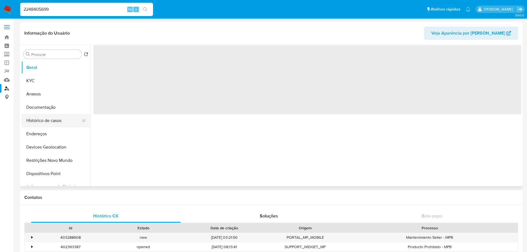
select select "10"
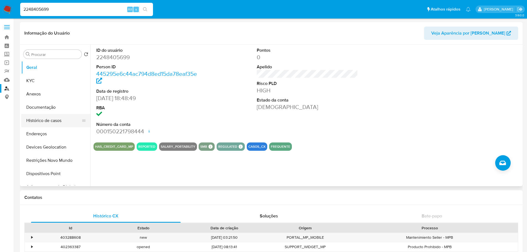
click at [56, 117] on button "Histórico de casos" at bounding box center [53, 120] width 65 height 13
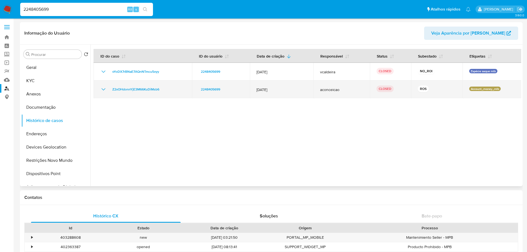
click at [100, 91] on icon "Mostrar/Ocultar" at bounding box center [103, 89] width 7 height 7
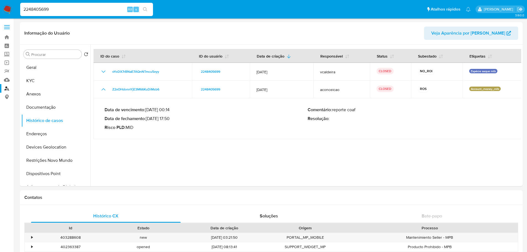
click at [9, 8] on img at bounding box center [7, 9] width 9 height 9
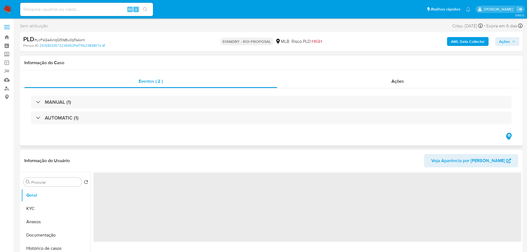
select select "10"
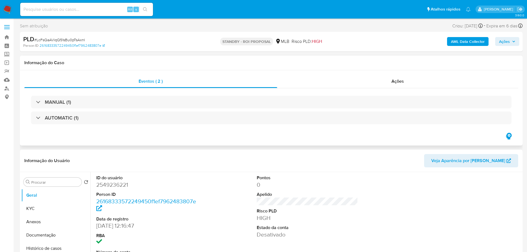
drag, startPoint x: 395, startPoint y: 83, endPoint x: 343, endPoint y: 66, distance: 55.4
click at [395, 83] on span "Ações" at bounding box center [397, 81] width 12 height 6
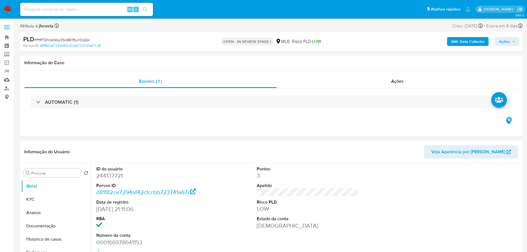
select select "10"
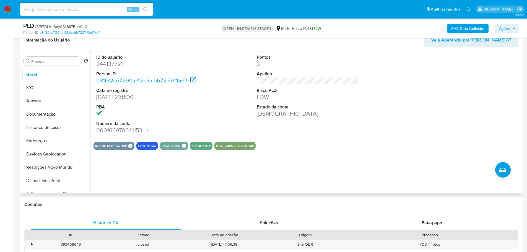
scroll to position [83, 0]
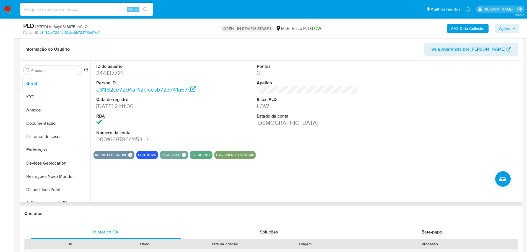
click at [111, 75] on dd "244137721" at bounding box center [146, 73] width 101 height 8
copy dd "244137721"
click at [223, 94] on div "ID do usuário 244137721 Person ID d81f82ce7294af42cfccbb723741a67c Data de regi…" at bounding box center [307, 104] width 428 height 86
click at [65, 98] on button "KYC" at bounding box center [53, 96] width 65 height 13
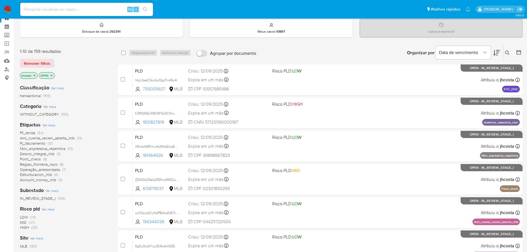
scroll to position [28, 0]
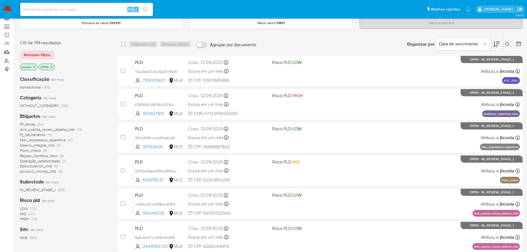
click at [521, 44] on button at bounding box center [519, 44] width 7 height 7
click at [517, 42] on icon at bounding box center [519, 44] width 6 height 6
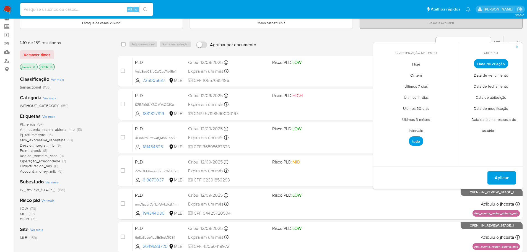
click at [415, 128] on span "Intervalo" at bounding box center [416, 130] width 26 height 11
click at [383, 73] on icon "Mes anterior" at bounding box center [381, 74] width 7 height 7
click at [383, 72] on icon "Mes anterior" at bounding box center [381, 74] width 7 height 7
click at [451, 73] on icon "Mes siguiente" at bounding box center [450, 74] width 7 height 7
click at [428, 94] on button "1" at bounding box center [427, 94] width 9 height 9
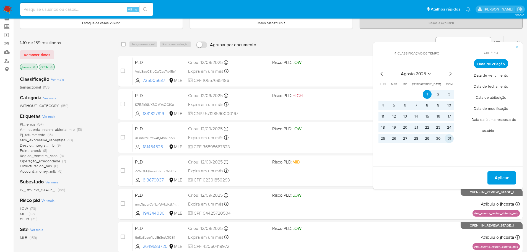
click at [451, 136] on button "31" at bounding box center [449, 138] width 9 height 9
click at [498, 174] on span "Aplicar" at bounding box center [501, 178] width 14 height 12
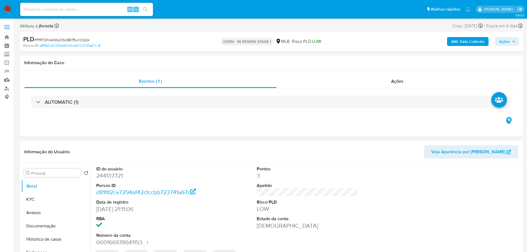
select select "10"
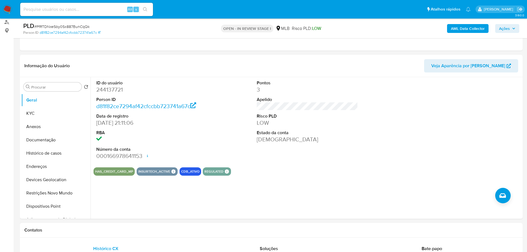
scroll to position [76, 0]
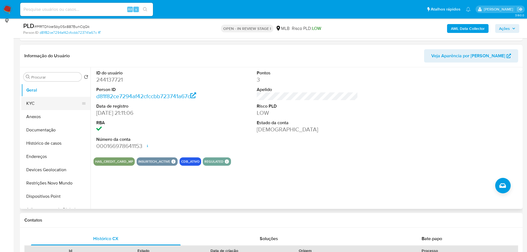
click at [52, 101] on button "KYC" at bounding box center [53, 103] width 65 height 13
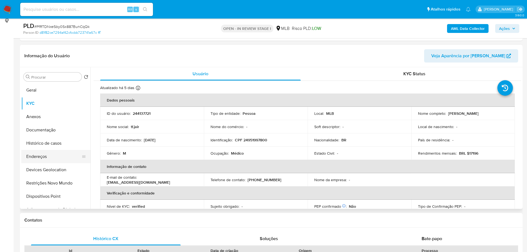
click at [43, 155] on button "Endereços" at bounding box center [53, 156] width 65 height 13
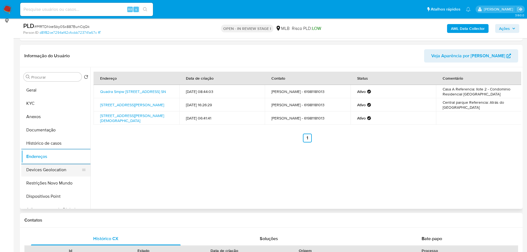
click at [67, 166] on button "Devices Geolocation" at bounding box center [53, 169] width 65 height 13
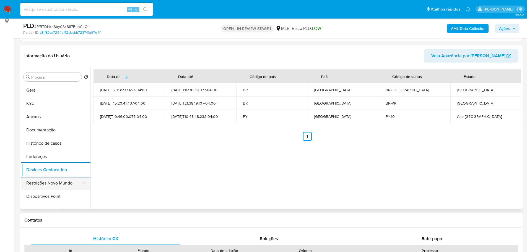
click at [49, 183] on button "Restrições Novo Mundo" at bounding box center [53, 182] width 65 height 13
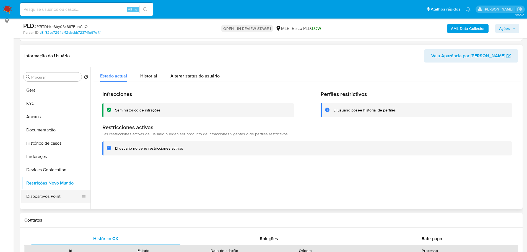
click at [68, 196] on button "Dispositivos Point" at bounding box center [53, 196] width 65 height 13
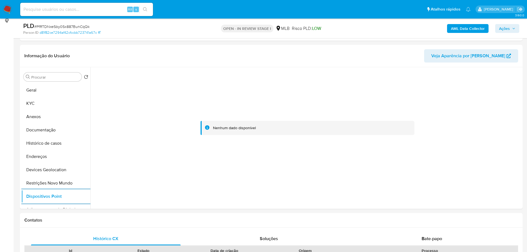
click at [462, 32] on b "AML Data Collector" at bounding box center [468, 28] width 34 height 9
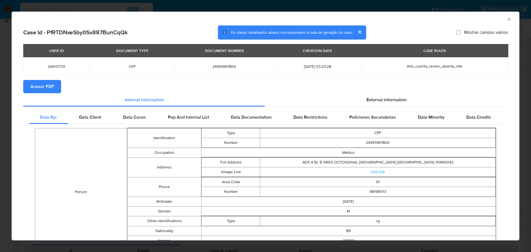
click at [46, 82] on span "Anexar PDF" at bounding box center [42, 86] width 24 height 12
click at [371, 102] on span "External information" at bounding box center [386, 100] width 40 height 6
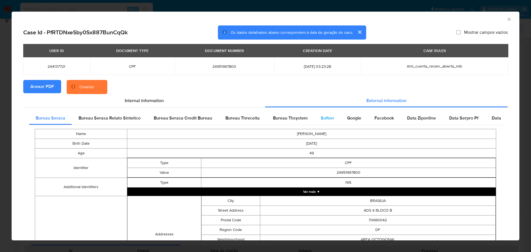
click at [331, 116] on div "Softon" at bounding box center [327, 117] width 26 height 13
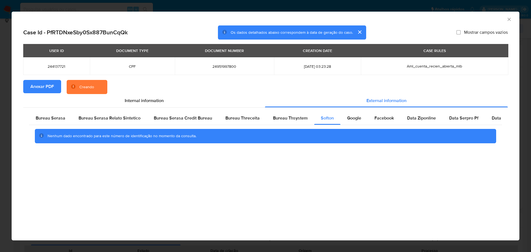
click at [509, 20] on icon "Fechar a janela" at bounding box center [509, 20] width 6 height 6
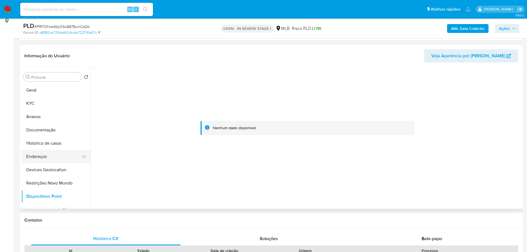
click at [55, 157] on button "Endereços" at bounding box center [53, 156] width 65 height 13
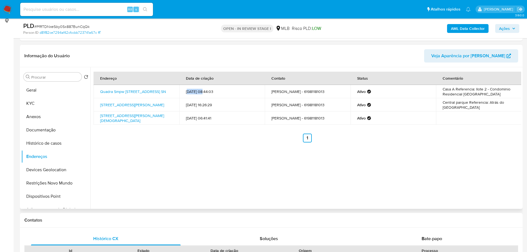
drag, startPoint x: 197, startPoint y: 92, endPoint x: 216, endPoint y: 97, distance: 20.0
click at [213, 95] on td "12/12/2024 08:44:03" at bounding box center [222, 91] width 86 height 13
click at [203, 111] on td "01/06/2025 16:26:29" at bounding box center [222, 104] width 86 height 13
drag, startPoint x: 185, startPoint y: 107, endPoint x: 195, endPoint y: 107, distance: 10.0
click at [195, 107] on td "01/06/2025 16:26:29" at bounding box center [222, 104] width 86 height 13
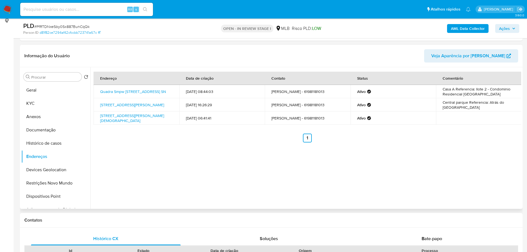
click at [203, 111] on td "01/06/2025 16:26:29" at bounding box center [222, 104] width 86 height 13
drag, startPoint x: 97, startPoint y: 102, endPoint x: 158, endPoint y: 106, distance: 61.2
click at [158, 106] on td "Rua Doutor José Luiz De Almeida Soares 275, Taubaté, São Paulo, 12080130, Brasi…" at bounding box center [136, 104] width 86 height 13
copy link "Rua Doutor José Luiz De Almeida Soares 275, Taubaté, São Paulo, 12080130"
click at [156, 108] on link "Rua Doutor José Luiz De Almeida Soares 275, Taubaté, São Paulo, 12080130, Brasi…" at bounding box center [132, 105] width 64 height 6
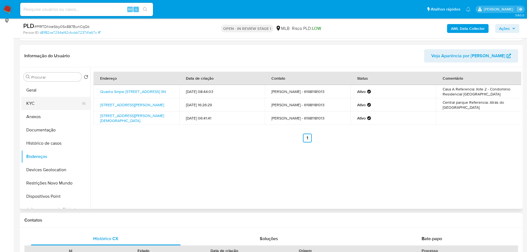
click at [50, 107] on button "KYC" at bounding box center [53, 103] width 65 height 13
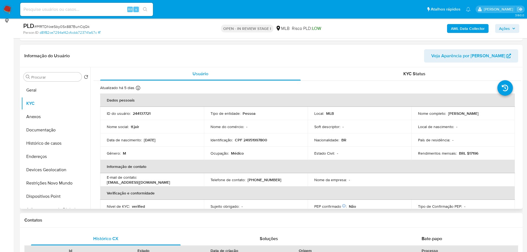
click at [253, 140] on p "CPF 24951997800" at bounding box center [251, 139] width 32 height 5
copy p "24951997800"
click at [51, 127] on button "Documentação" at bounding box center [53, 129] width 65 height 13
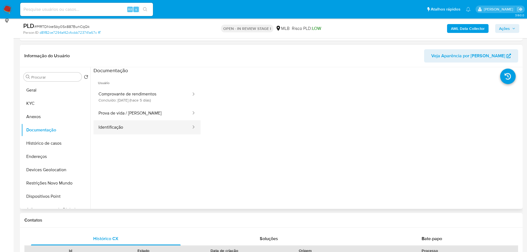
click at [124, 127] on button "Identificação" at bounding box center [142, 127] width 98 height 14
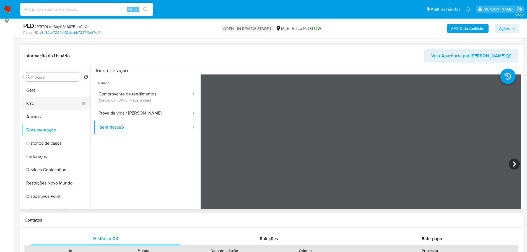
click at [37, 106] on button "KYC" at bounding box center [53, 103] width 65 height 13
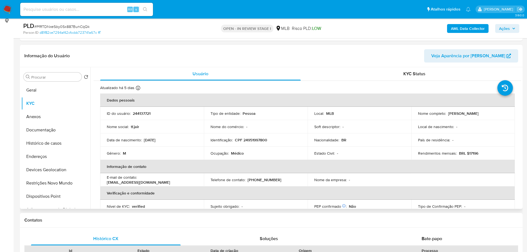
click at [254, 142] on p "CPF 24951997800" at bounding box center [251, 139] width 32 height 5
copy p "24951997800"
drag, startPoint x: 447, startPoint y: 114, endPoint x: 486, endPoint y: 114, distance: 39.5
click at [486, 114] on div "Nome completo : Jair Tabchoury Filho" at bounding box center [463, 113] width 90 height 5
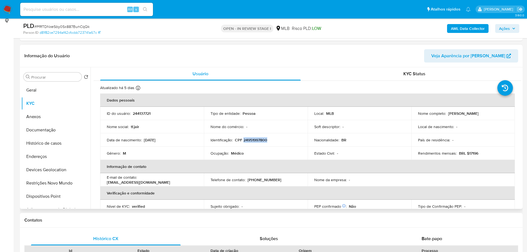
copy p "[PERSON_NAME]"
click at [58, 128] on button "Documentação" at bounding box center [53, 129] width 65 height 13
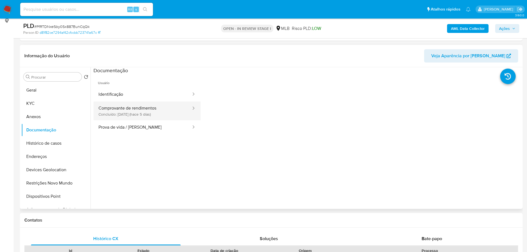
click at [167, 112] on button "Comprovante de rendimentos Concluído: 14/09/2025 (hace 5 días)" at bounding box center [142, 110] width 98 height 19
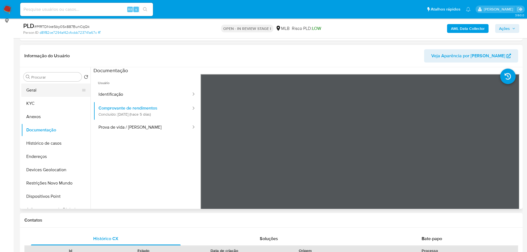
click at [32, 90] on button "Geral" at bounding box center [53, 90] width 65 height 13
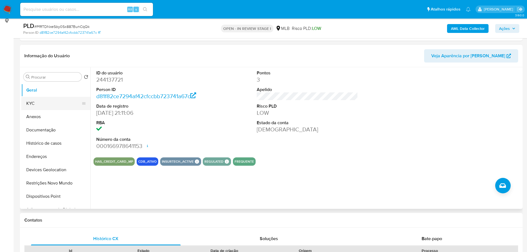
click at [46, 105] on button "KYC" at bounding box center [53, 103] width 65 height 13
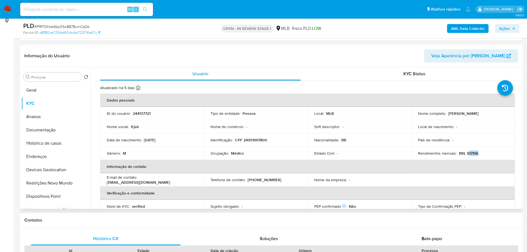
drag, startPoint x: 467, startPoint y: 153, endPoint x: 481, endPoint y: 153, distance: 14.1
click at [481, 153] on div "Rendimentos mensais : BRL $17196" at bounding box center [463, 153] width 90 height 5
copy p "17196"
click at [56, 131] on button "Documentação" at bounding box center [53, 129] width 65 height 13
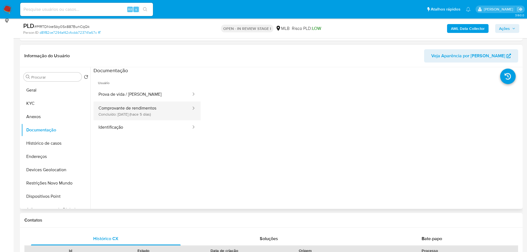
click at [158, 112] on button "Comprovante de rendimentos Concluído: 14/09/2025 (hace 5 días)" at bounding box center [142, 110] width 98 height 19
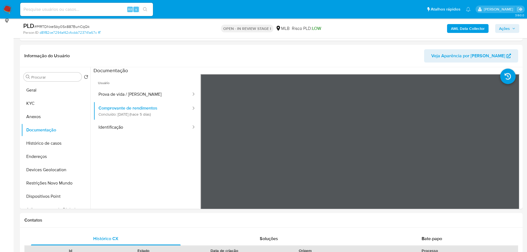
drag, startPoint x: 509, startPoint y: 27, endPoint x: 494, endPoint y: 28, distance: 15.0
click at [509, 27] on span "Ações" at bounding box center [504, 28] width 11 height 9
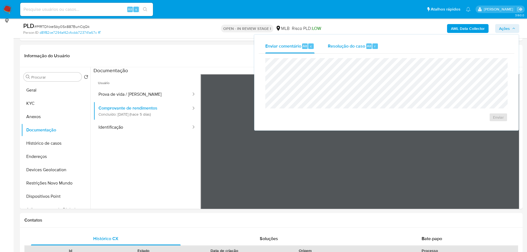
click at [346, 44] on span "Resolução do caso" at bounding box center [346, 46] width 37 height 6
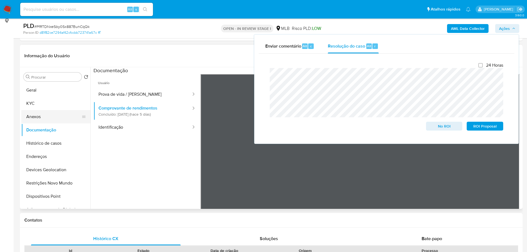
click at [41, 115] on button "Anexos" at bounding box center [53, 116] width 65 height 13
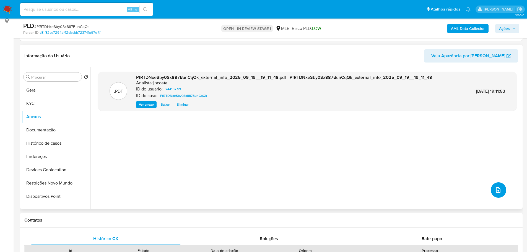
click at [496, 190] on icon "upload-file" at bounding box center [498, 190] width 7 height 7
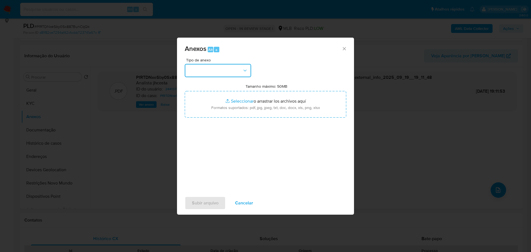
click at [241, 72] on button "button" at bounding box center [218, 70] width 66 height 13
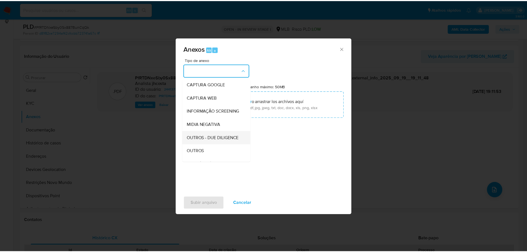
scroll to position [55, 0]
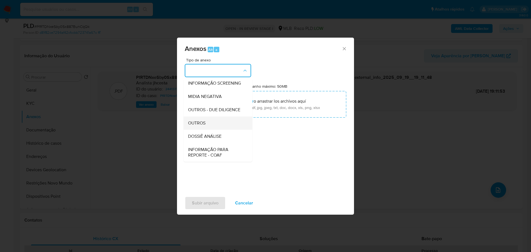
click at [202, 126] on span "OUTROS" at bounding box center [196, 123] width 17 height 6
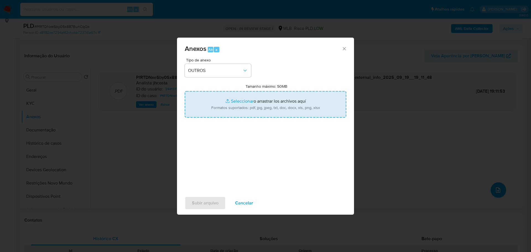
click at [257, 107] on input "Tamanho máximo: 50MB Seleccionar archivos" at bounding box center [265, 104] width 161 height 27
type input "C:\fakepath\Mulan 244137721_2025_09_18_18_23_57.xlsx"
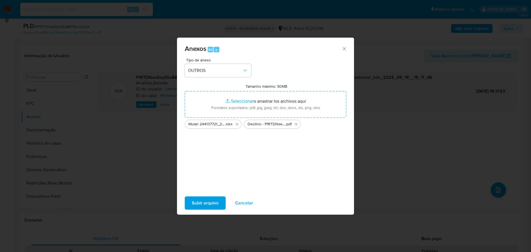
click at [210, 205] on span "Subir arquivo" at bounding box center [205, 203] width 27 height 12
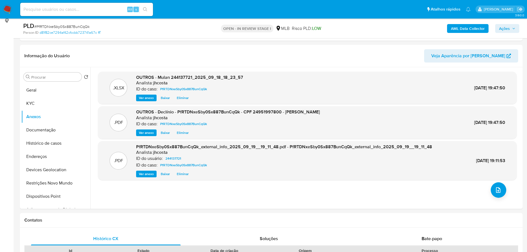
click at [514, 25] on span "Ações" at bounding box center [507, 29] width 16 height 8
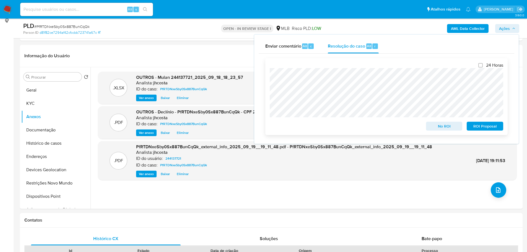
click at [447, 128] on span "No ROI" at bounding box center [444, 126] width 29 height 8
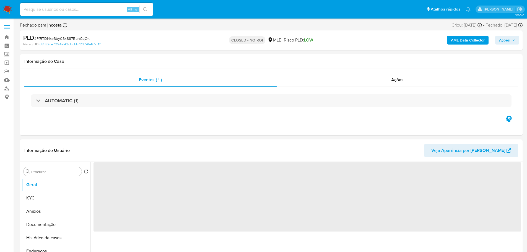
select select "10"
